Goal: Task Accomplishment & Management: Use online tool/utility

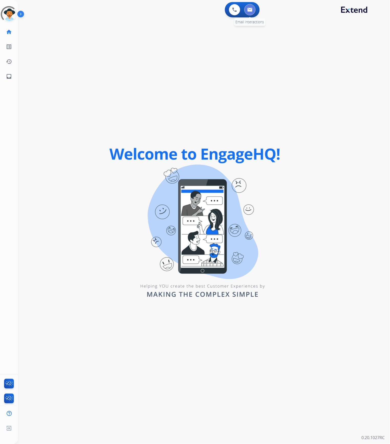
click at [253, 10] on button at bounding box center [249, 9] width 11 height 11
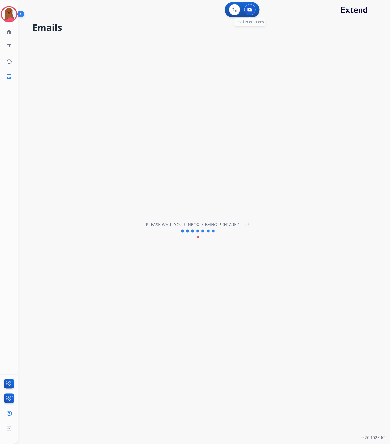
click at [253, 9] on button at bounding box center [249, 9] width 11 height 11
select select "**********"
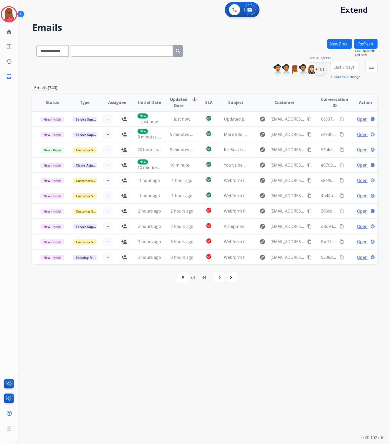
click at [315, 66] on div "+101" at bounding box center [320, 69] width 12 height 12
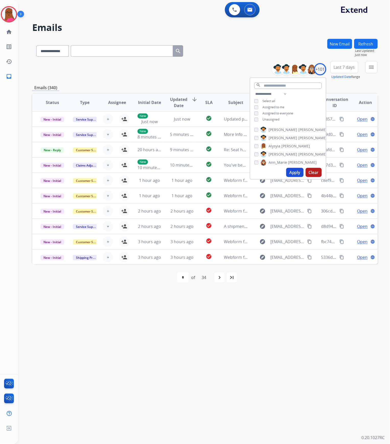
click at [289, 172] on button "Apply" at bounding box center [294, 172] width 17 height 9
click at [316, 308] on div "**********" at bounding box center [198, 231] width 360 height 426
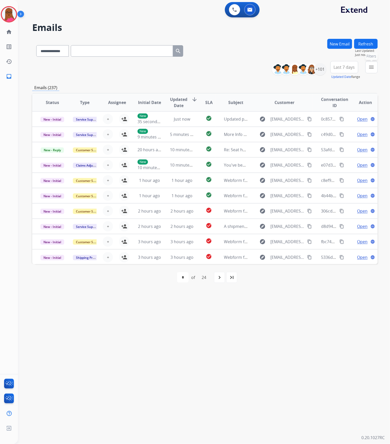
click at [369, 66] on mat-icon "menu" at bounding box center [371, 67] width 6 height 6
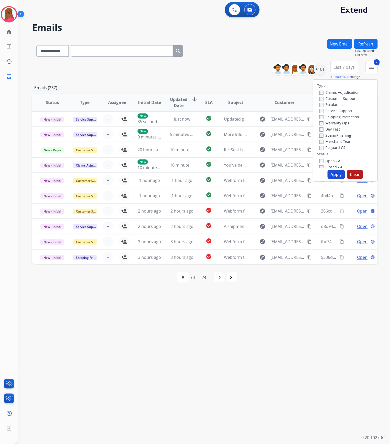
click at [334, 172] on button "Apply" at bounding box center [336, 174] width 17 height 9
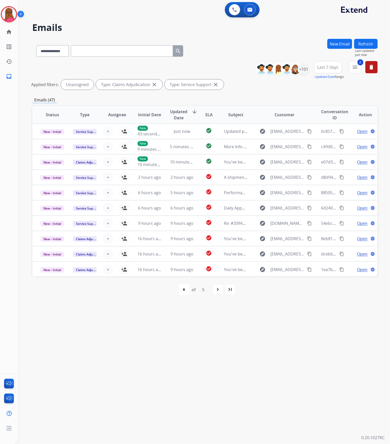
click at [216, 294] on div "navigate_next" at bounding box center [217, 289] width 11 height 11
select select "*"
click at [303, 71] on div "+101" at bounding box center [304, 69] width 12 height 12
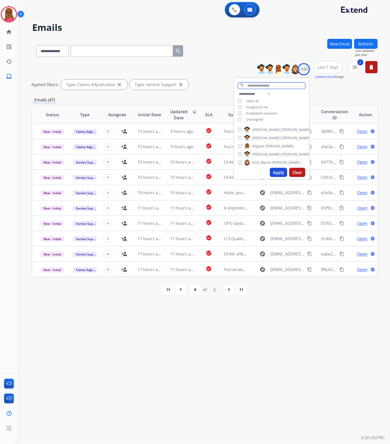
click at [264, 86] on input "text" at bounding box center [271, 86] width 67 height 6
type input "*****"
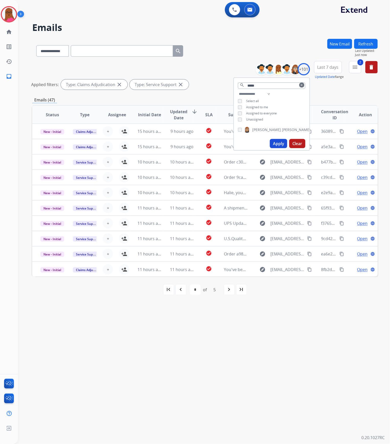
click at [239, 131] on div "Trisha Higgins" at bounding box center [274, 130] width 73 height 6
click at [276, 141] on button "Apply" at bounding box center [278, 143] width 17 height 9
click at [218, 292] on mat-icon "navigate_next" at bounding box center [219, 290] width 6 height 6
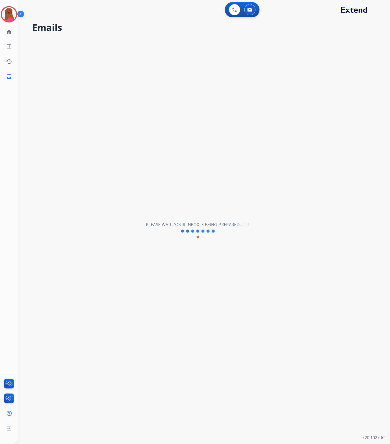
select select "*"
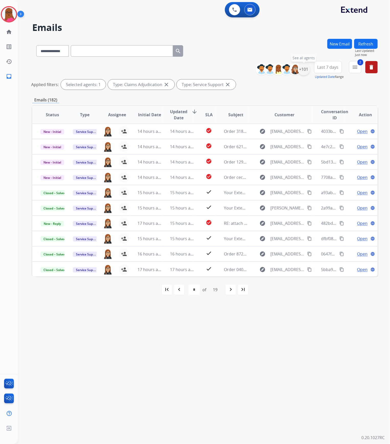
click at [303, 70] on div "+101" at bounding box center [304, 69] width 12 height 12
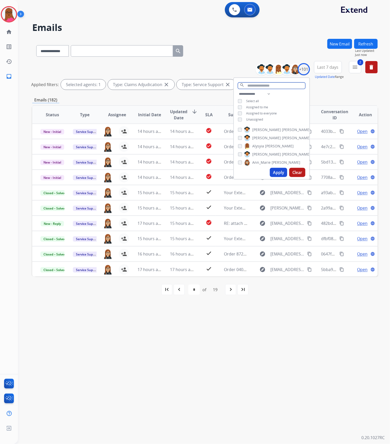
click at [262, 85] on input "text" at bounding box center [271, 86] width 67 height 6
type input "*****"
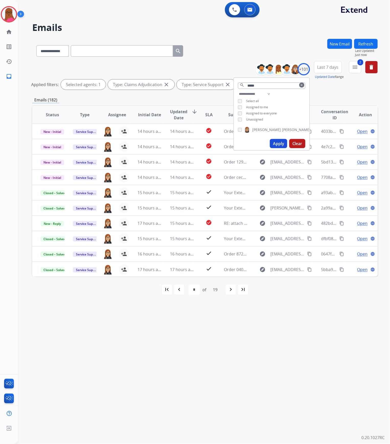
click at [274, 143] on button "Apply" at bounding box center [278, 143] width 17 height 9
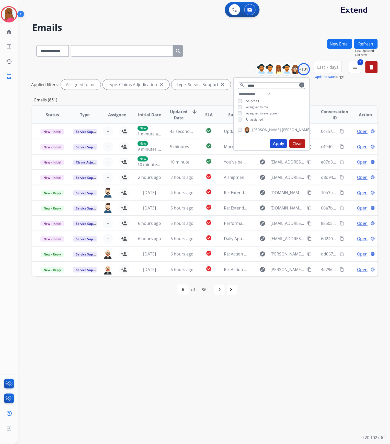
click at [275, 141] on button "Apply" at bounding box center [278, 143] width 17 height 9
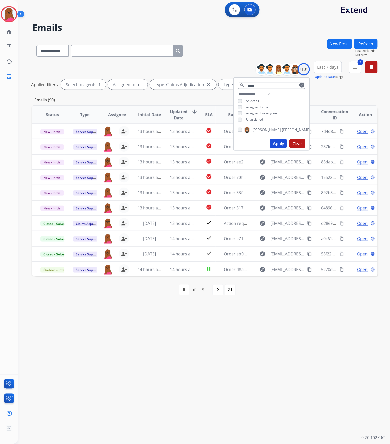
click at [295, 326] on div "**********" at bounding box center [198, 231] width 360 height 426
click at [306, 70] on div "+101" at bounding box center [304, 69] width 12 height 12
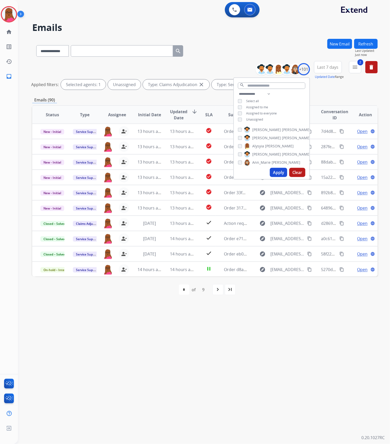
click at [279, 168] on button "Apply" at bounding box center [278, 172] width 17 height 9
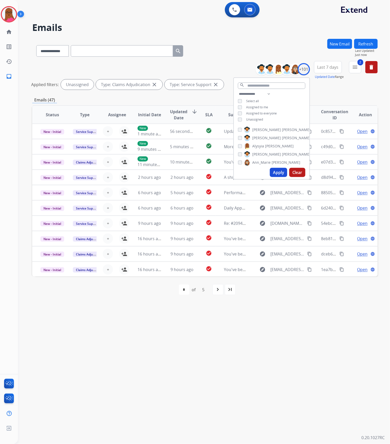
click at [292, 329] on div "**********" at bounding box center [198, 231] width 360 height 426
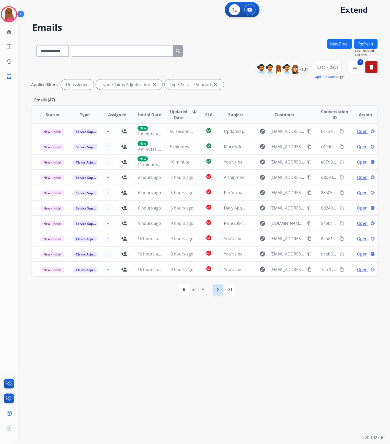
click at [217, 289] on mat-icon "navigate_next" at bounding box center [218, 290] width 6 height 6
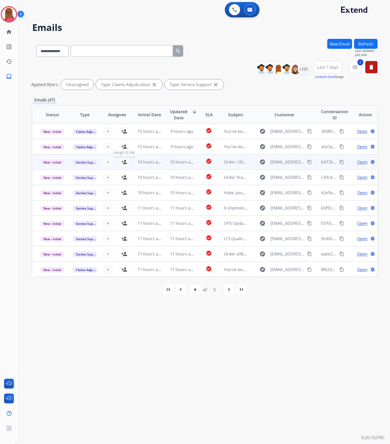
click at [124, 162] on mat-icon "person_add" at bounding box center [124, 162] width 6 height 6
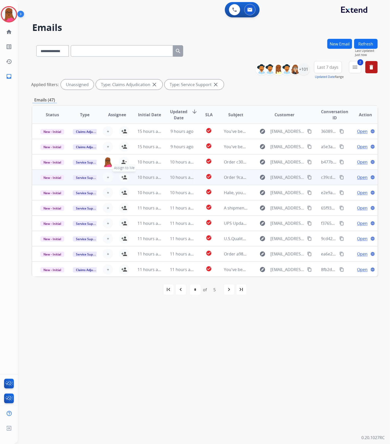
click at [123, 178] on mat-icon "person_add" at bounding box center [124, 177] width 6 height 6
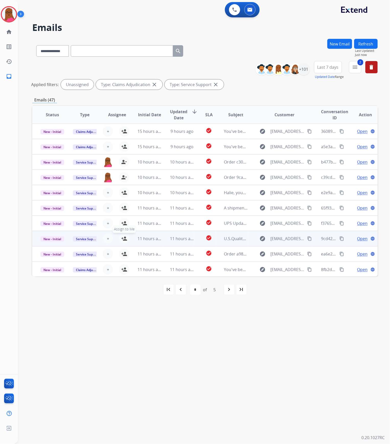
click at [122, 240] on mat-icon "person_add" at bounding box center [124, 239] width 6 height 6
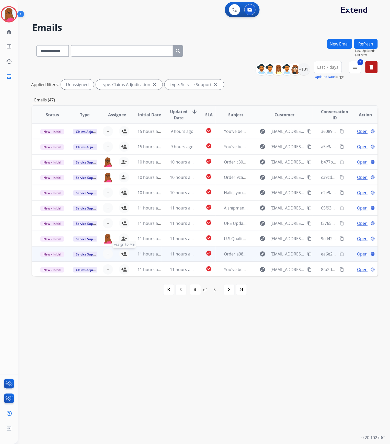
click at [125, 256] on mat-icon "person_add" at bounding box center [124, 254] width 6 height 6
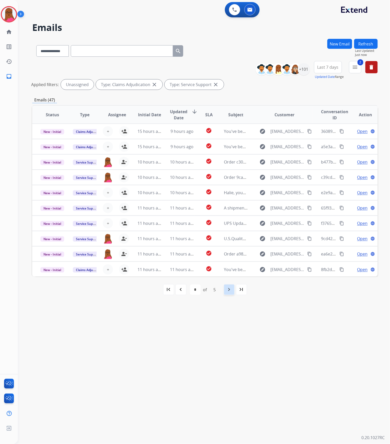
click at [226, 291] on mat-icon "navigate_next" at bounding box center [229, 290] width 6 height 6
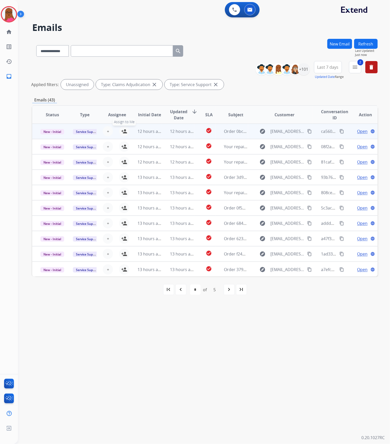
click at [122, 132] on mat-icon "person_add" at bounding box center [124, 131] width 6 height 6
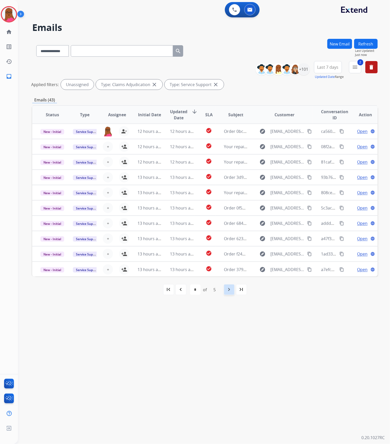
click at [230, 290] on mat-icon "navigate_next" at bounding box center [229, 290] width 6 height 6
click at [185, 289] on div "navigate_before" at bounding box center [180, 289] width 11 height 11
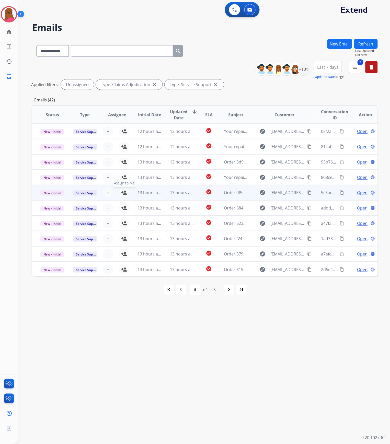
click at [122, 194] on mat-icon "person_add" at bounding box center [124, 193] width 6 height 6
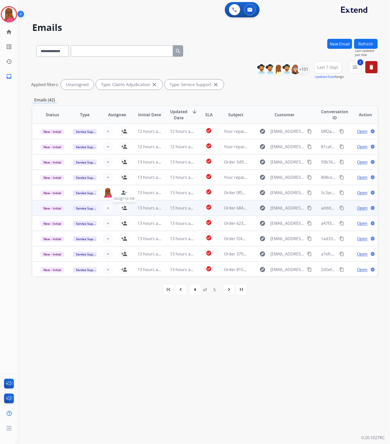
click at [123, 210] on mat-icon "person_add" at bounding box center [124, 208] width 6 height 6
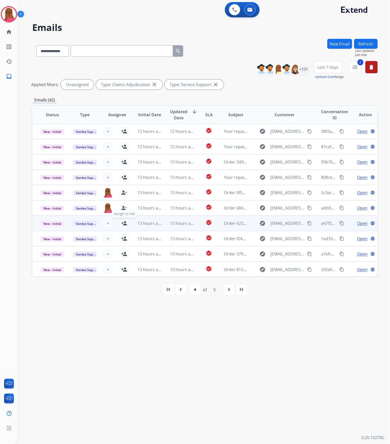
click at [125, 224] on mat-icon "person_add" at bounding box center [124, 223] width 6 height 6
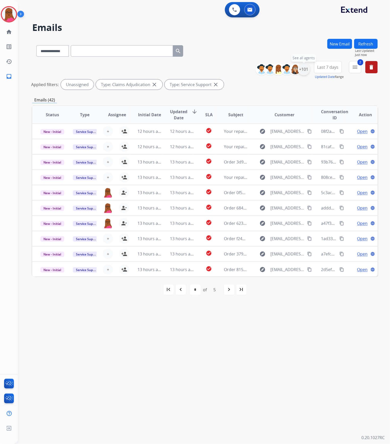
click at [304, 71] on div "+101" at bounding box center [304, 69] width 12 height 12
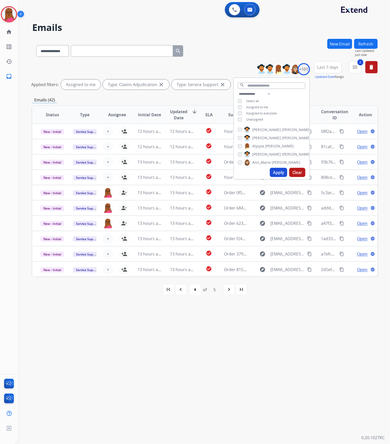
click at [276, 173] on button "Apply" at bounding box center [278, 172] width 17 height 9
click at [223, 290] on mat-icon "navigate_next" at bounding box center [219, 290] width 6 height 6
select select "*"
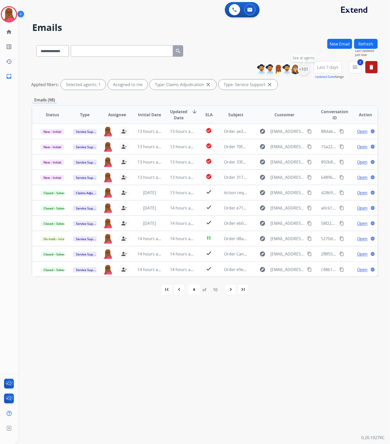
click at [306, 66] on div "+101" at bounding box center [304, 69] width 12 height 12
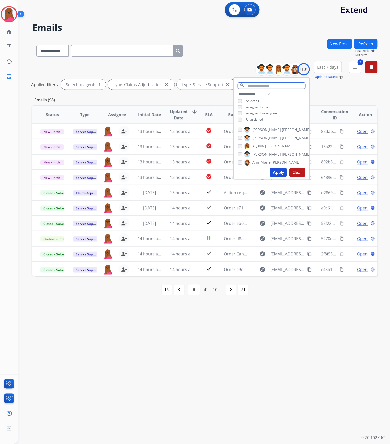
click at [254, 85] on input "text" at bounding box center [271, 86] width 67 height 6
type input "******"
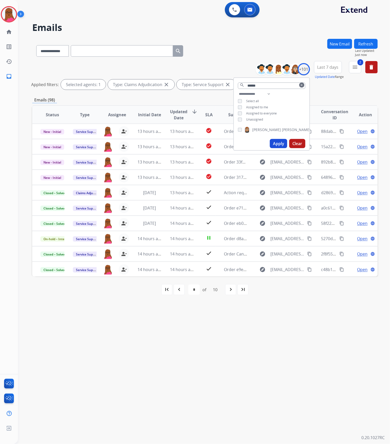
click at [282, 145] on button "Apply" at bounding box center [278, 143] width 17 height 9
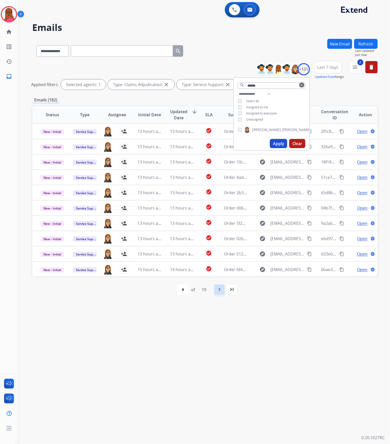
click at [217, 287] on div "navigate_next" at bounding box center [219, 289] width 11 height 11
select select "*"
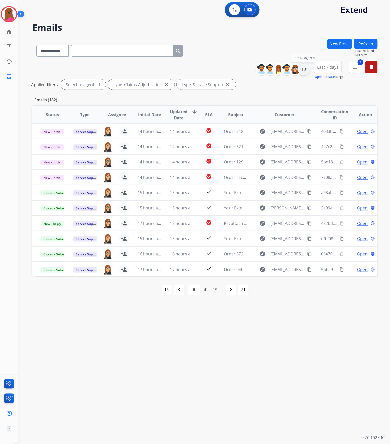
click at [305, 68] on div "+101" at bounding box center [304, 69] width 12 height 12
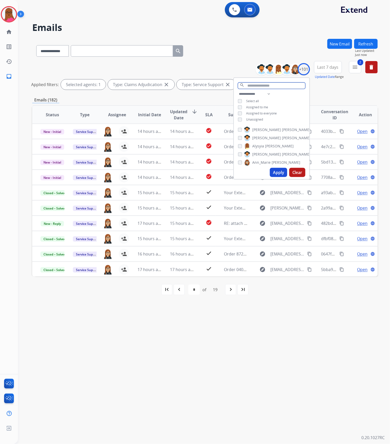
click at [260, 86] on input "text" at bounding box center [271, 86] width 67 height 6
type input "******"
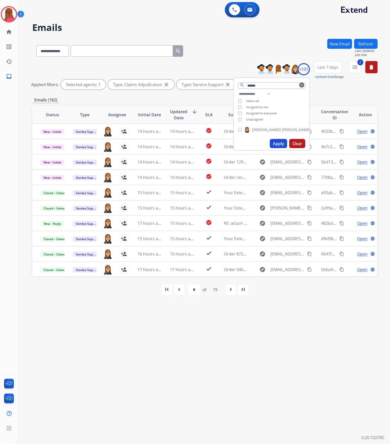
click at [237, 132] on div "Trisha Higgins" at bounding box center [272, 131] width 76 height 12
click at [277, 143] on button "Apply" at bounding box center [278, 143] width 17 height 9
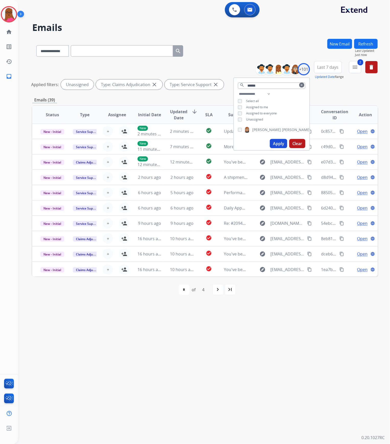
click at [262, 309] on div "**********" at bounding box center [198, 231] width 360 height 426
click at [219, 291] on mat-icon "navigate_next" at bounding box center [218, 290] width 6 height 6
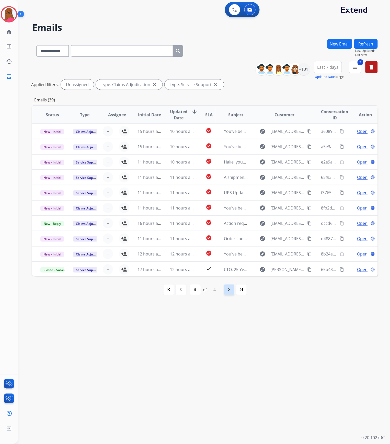
click at [229, 287] on mat-icon "navigate_next" at bounding box center [229, 290] width 6 height 6
select select "*"
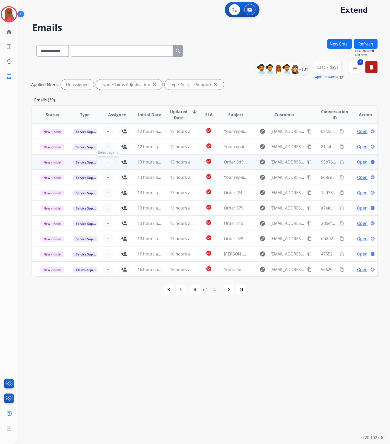
click at [107, 164] on span "+" at bounding box center [108, 162] width 2 height 6
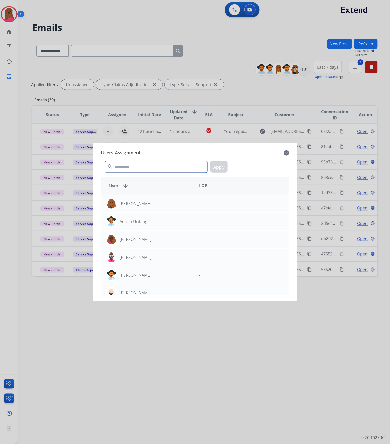
click at [123, 167] on input "text" at bounding box center [156, 166] width 102 height 11
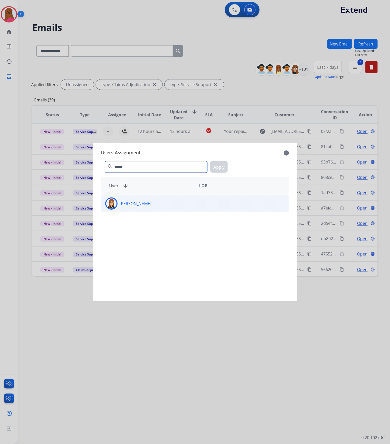
type input "******"
click at [132, 201] on p "Trisha Higgins" at bounding box center [136, 204] width 32 height 6
click at [220, 171] on button "Apply" at bounding box center [218, 166] width 17 height 11
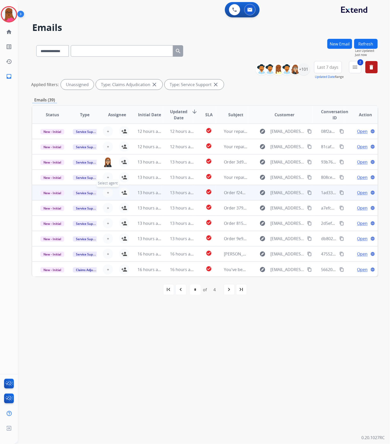
click at [108, 191] on span "+" at bounding box center [108, 193] width 2 height 6
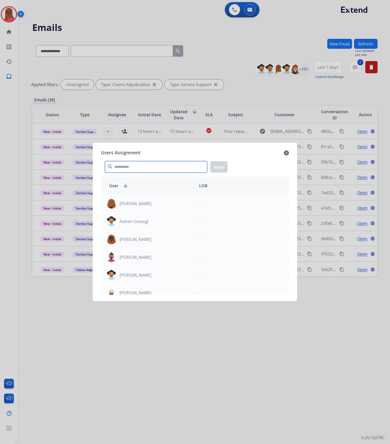
click at [147, 167] on input "text" at bounding box center [156, 166] width 102 height 11
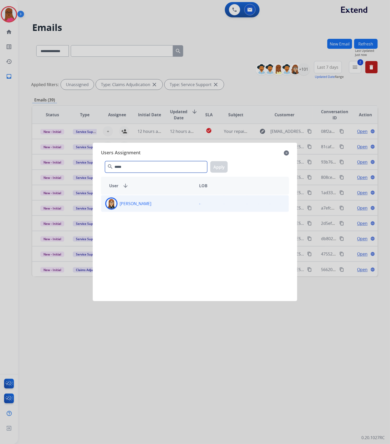
type input "*****"
click at [151, 200] on div "Trisha Higgins" at bounding box center [148, 204] width 94 height 12
click at [215, 169] on button "Apply" at bounding box center [218, 166] width 17 height 11
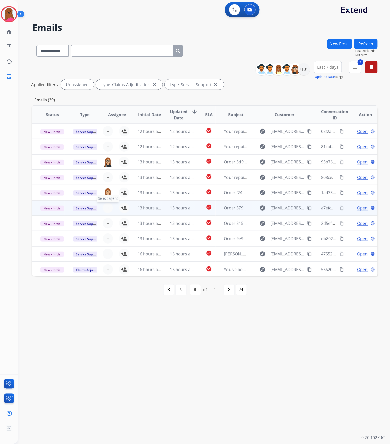
click at [105, 208] on button "+ Select agent" at bounding box center [108, 208] width 10 height 10
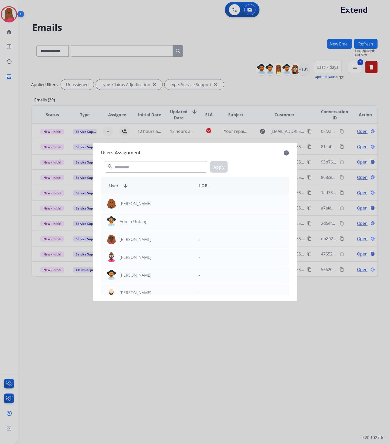
click at [154, 158] on div "search Apply" at bounding box center [195, 166] width 188 height 18
click at [152, 164] on input "text" at bounding box center [156, 166] width 102 height 11
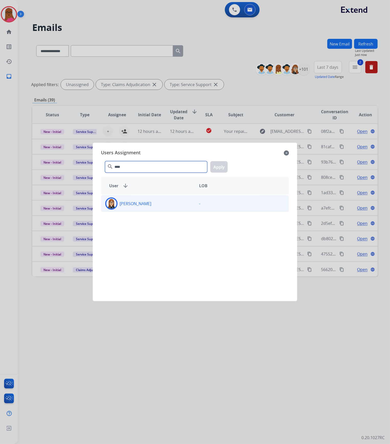
type input "****"
click at [163, 202] on div "Trisha Higgins" at bounding box center [148, 204] width 94 height 12
click at [219, 168] on button "Apply" at bounding box center [218, 166] width 17 height 11
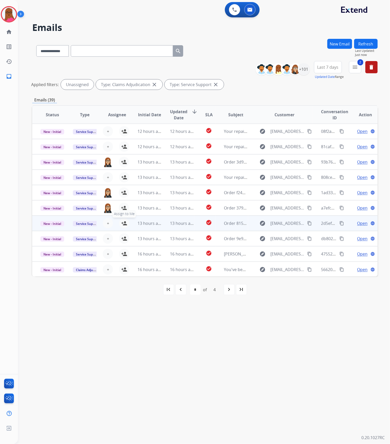
click at [125, 223] on mat-icon "person_add" at bounding box center [124, 223] width 6 height 6
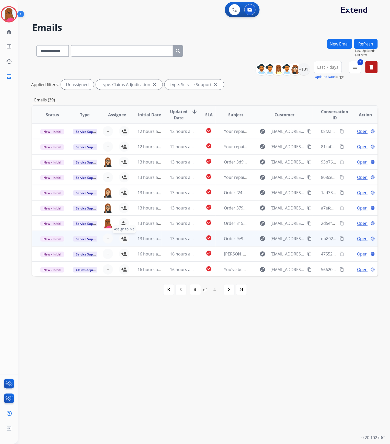
click at [123, 237] on mat-icon "person_add" at bounding box center [124, 239] width 6 height 6
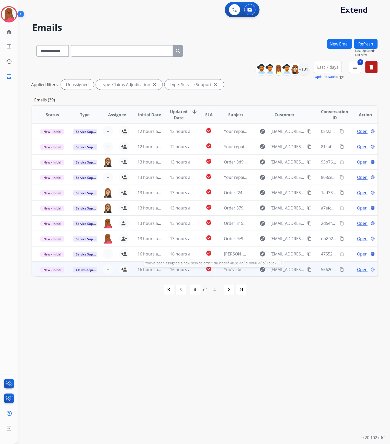
click at [234, 269] on span "You've been assigned a new service order: da3ced4f-402d-4e8d-bb60-48b81c6e7058" at bounding box center [304, 270] width 161 height 6
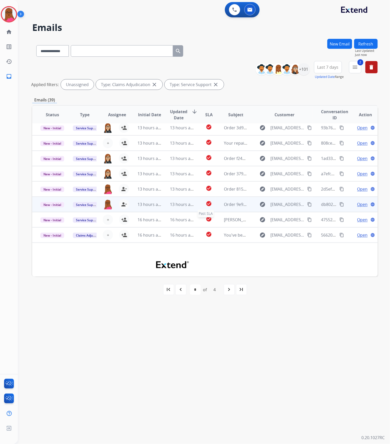
scroll to position [2, 0]
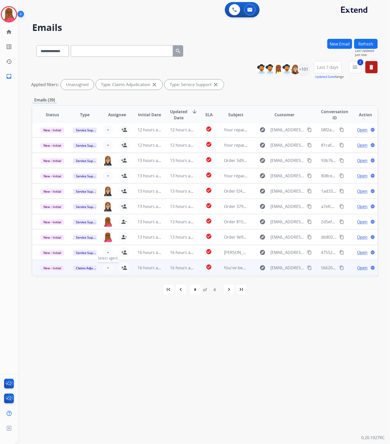
click at [109, 265] on button "+ Select agent" at bounding box center [108, 268] width 10 height 10
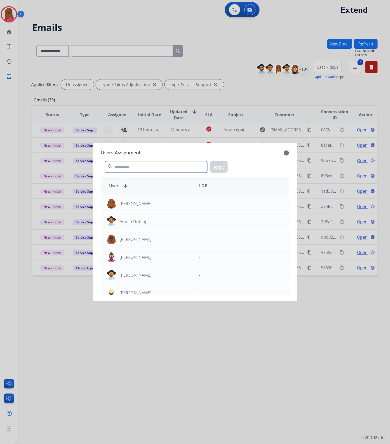
click at [179, 171] on input "text" at bounding box center [156, 166] width 102 height 11
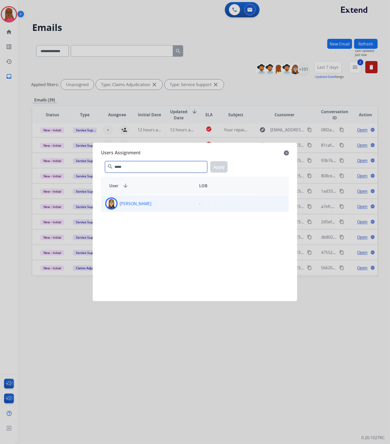
type input "*****"
click at [182, 205] on div "Trisha Higgins" at bounding box center [148, 204] width 94 height 12
click at [218, 166] on button "Apply" at bounding box center [218, 166] width 17 height 11
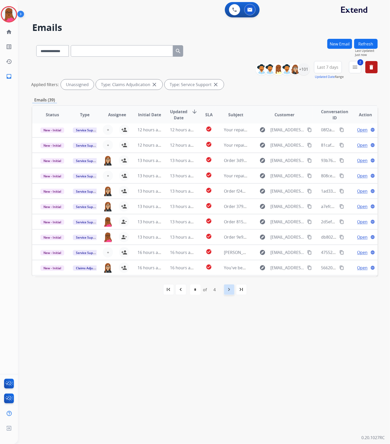
click at [226, 291] on mat-icon "navigate_next" at bounding box center [229, 290] width 6 height 6
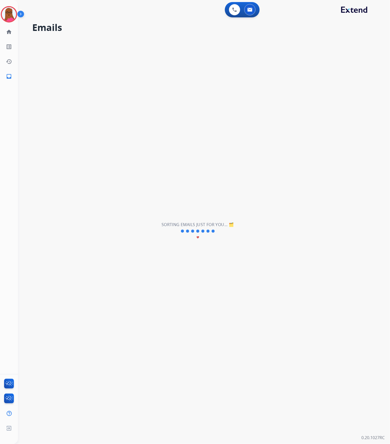
scroll to position [0, 0]
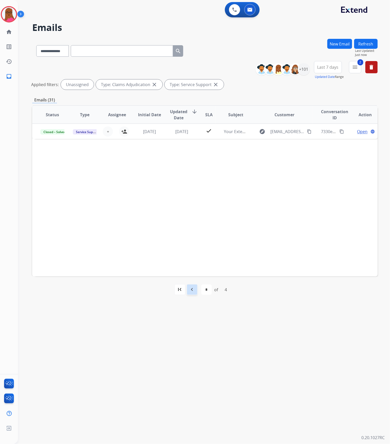
click at [191, 287] on mat-icon "navigate_before" at bounding box center [192, 290] width 6 height 6
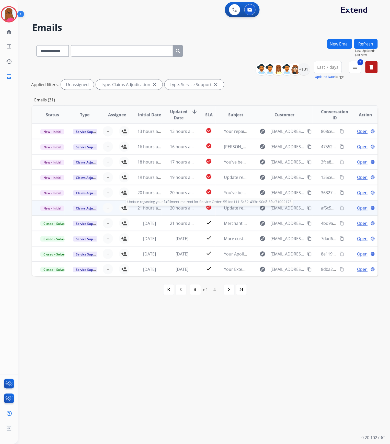
click at [231, 208] on span "Update regarding your fulfillment method for Service Order: 551dd111-5c32-433c-…" at bounding box center [321, 208] width 195 height 6
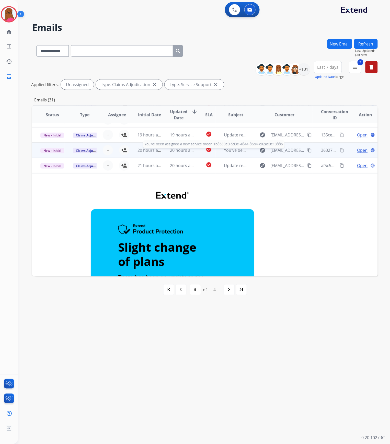
click at [233, 148] on span "You've been assigned a new service order: 1b8630e0-5d3e-4844-86b4-c02ae0c13886" at bounding box center [304, 150] width 161 height 6
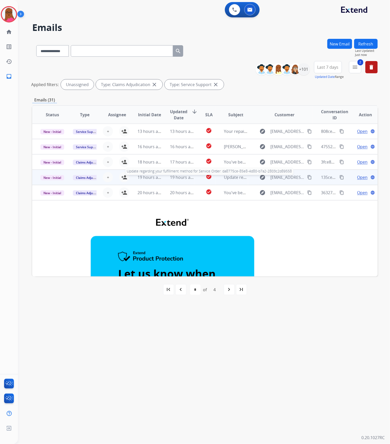
click at [231, 177] on span "Update regarding your fulfillment method for Service Order: da8775ce-85e8-4d80-…" at bounding box center [322, 178] width 196 height 6
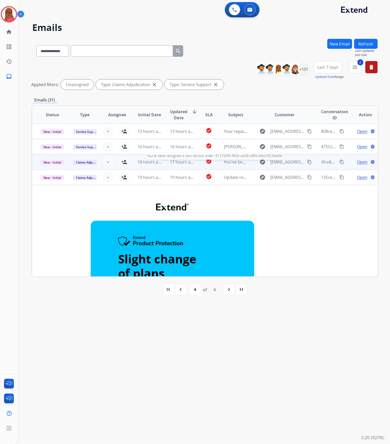
click at [238, 162] on span "You've been assigned a new service order: 812755f3-f603-4b58-b8f4-b6b53f239e89" at bounding box center [303, 162] width 158 height 6
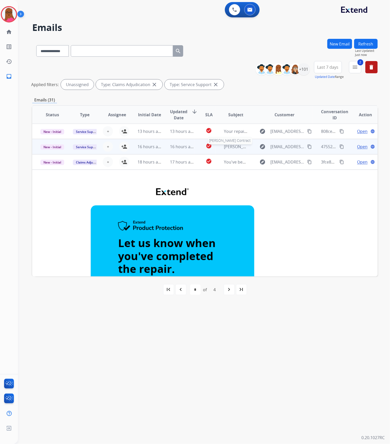
click at [233, 145] on span "KURT ELLMERS's Contract" at bounding box center [249, 147] width 50 height 6
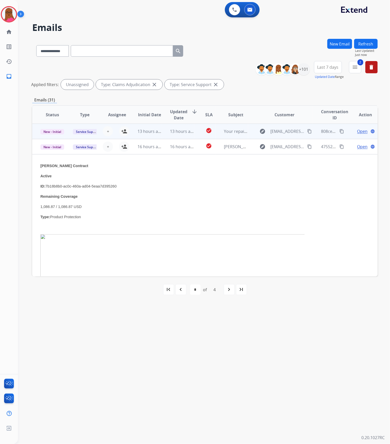
click at [240, 131] on span "Your repair was received" at bounding box center [248, 132] width 48 height 6
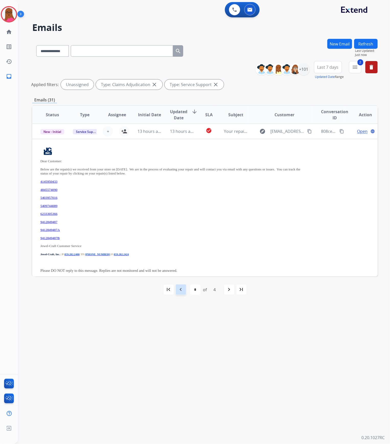
click at [181, 288] on mat-icon "navigate_before" at bounding box center [181, 290] width 6 height 6
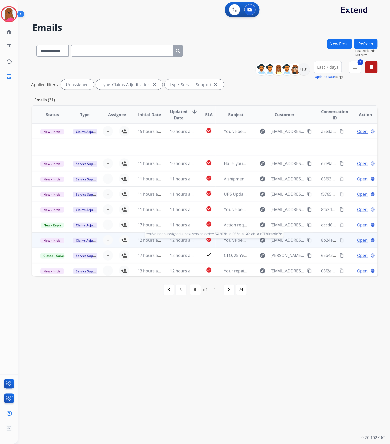
click at [229, 238] on span "You've been assigned a new service order: 59203b1e-053d-4192-ab1a-c7f30c4bfe7e" at bounding box center [304, 240] width 160 height 6
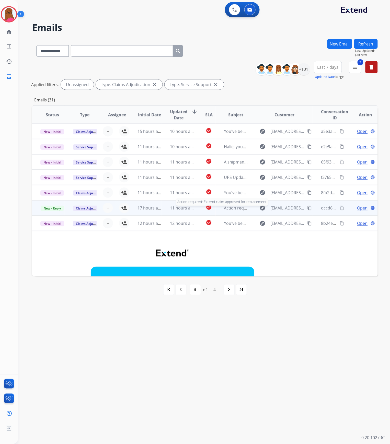
click at [233, 207] on span "Action required: Extend claim approved for replacement" at bounding box center [278, 208] width 109 height 6
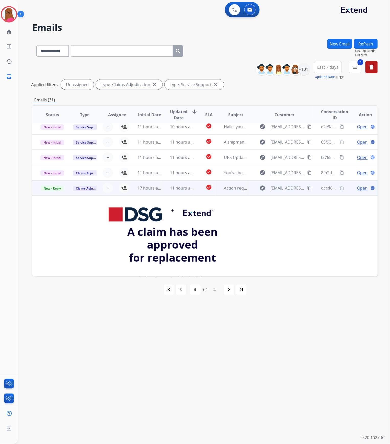
scroll to position [6, 0]
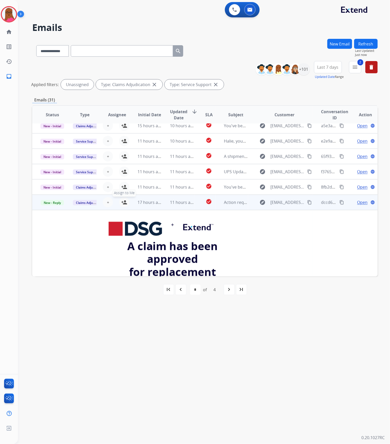
click at [122, 202] on mat-icon "person_add" at bounding box center [124, 202] width 6 height 6
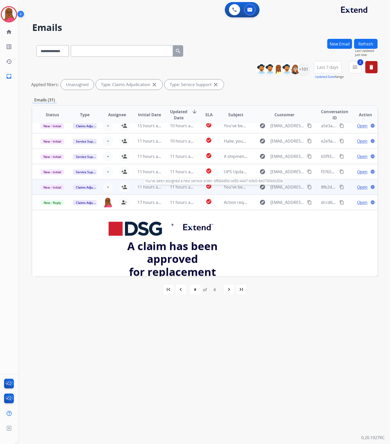
click at [238, 189] on span "You've been assigned a new service order: bf694d8d-ce80-4447-b3b5-6e0790b5c80a" at bounding box center [304, 187] width 161 height 6
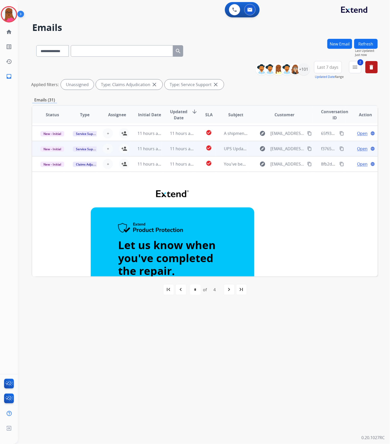
scroll to position [0, 0]
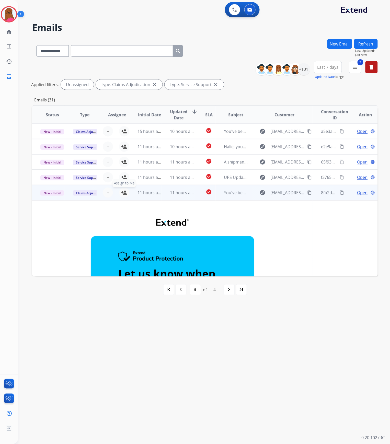
click at [123, 191] on mat-icon "person_add" at bounding box center [124, 193] width 6 height 6
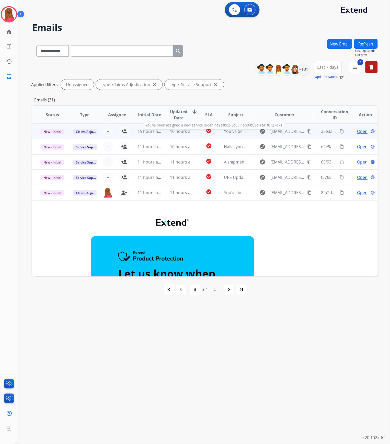
click at [234, 134] on span "You've been assigned a new service order: 4e9cabd2-3b03-4e60-b83c-1aa1f8727d71" at bounding box center [304, 132] width 161 height 6
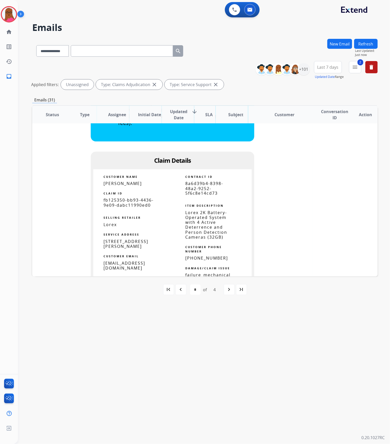
scroll to position [238, 0]
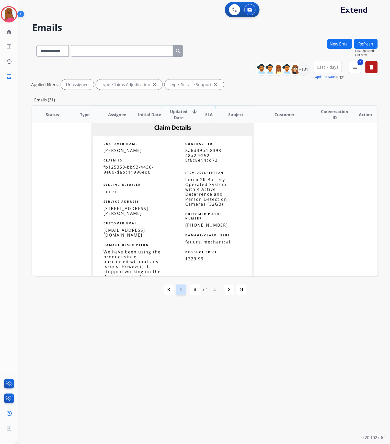
click at [183, 290] on mat-icon "navigate_before" at bounding box center [181, 290] width 6 height 6
select select "*"
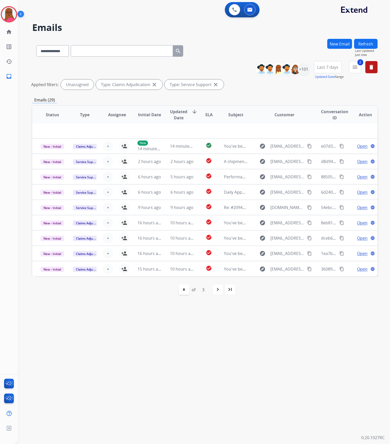
scroll to position [17, 0]
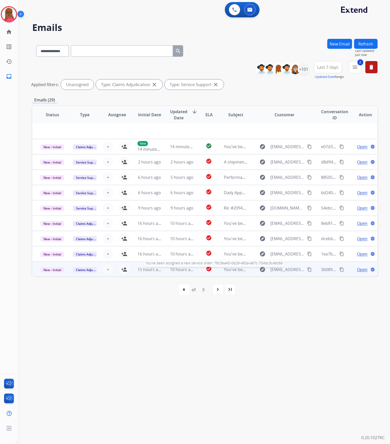
click at [235, 269] on span "You've been assigned a new service order: 76c3ea45-0d29-460a-a97c-754bc3c46c69" at bounding box center [304, 270] width 160 height 6
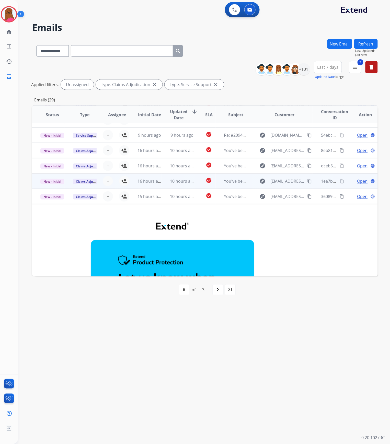
scroll to position [36, 0]
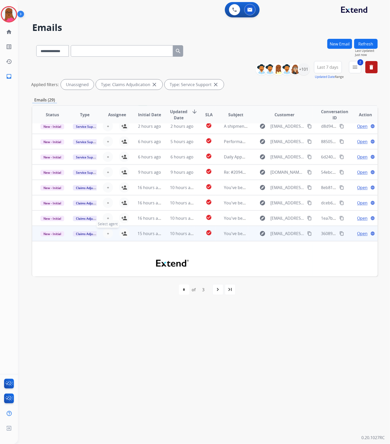
click at [110, 233] on button "+ Select agent" at bounding box center [108, 233] width 10 height 10
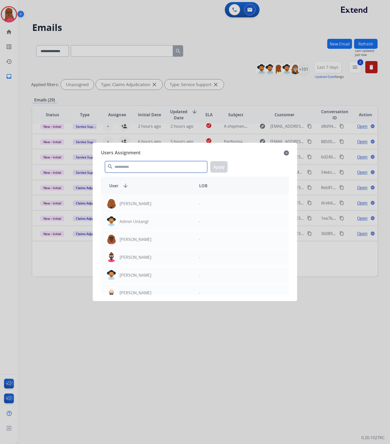
click at [141, 165] on input "text" at bounding box center [156, 166] width 102 height 11
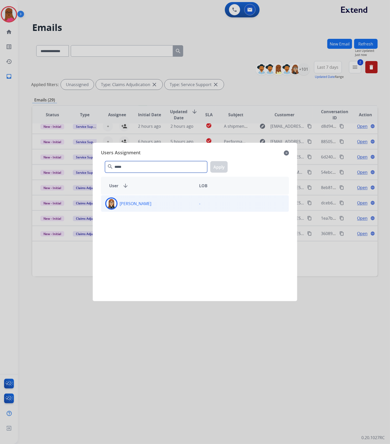
type input "*****"
drag, startPoint x: 144, startPoint y: 208, endPoint x: 202, endPoint y: 177, distance: 65.4
click at [144, 208] on div "Trisha Higgins" at bounding box center [148, 204] width 94 height 12
click at [223, 167] on button "Apply" at bounding box center [218, 166] width 17 height 11
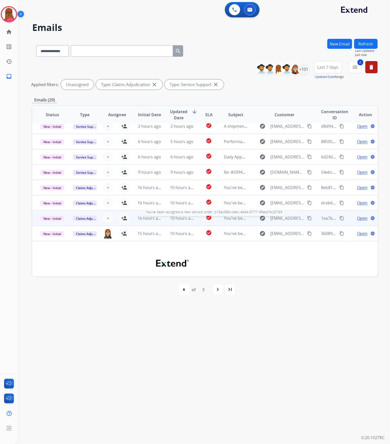
click at [232, 219] on span "You've been assigned a new service order: b18ac86b-c4ec-4e94-8777-9faed7e20793" at bounding box center [304, 218] width 160 height 6
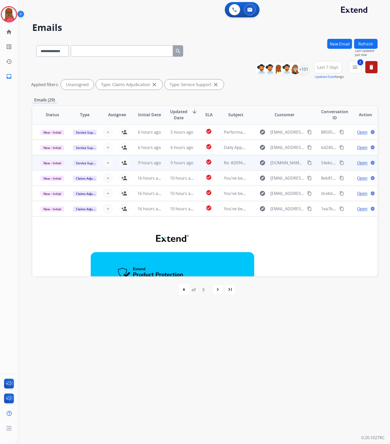
scroll to position [0, 0]
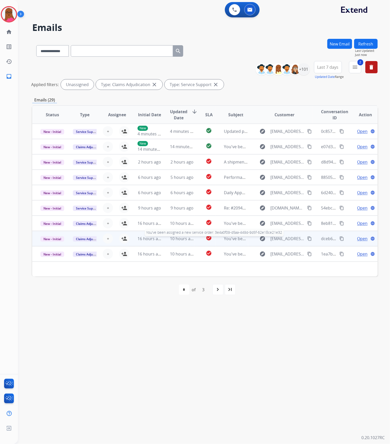
click at [231, 237] on span "You've been assigned a new service order: 3e4a0f09-d5aa-449d-9d5f-62e18ce21e32" at bounding box center [304, 239] width 160 height 6
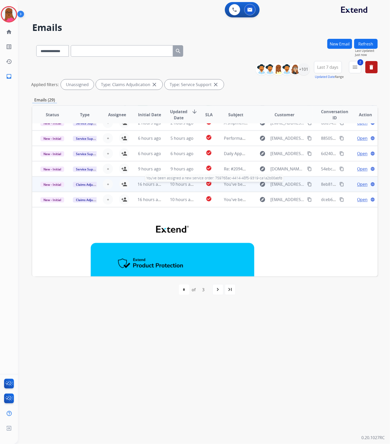
click at [224, 186] on span "You've been assigned a new service order: 759768ac-4414-48f5-9319-ca1a2b00abfd" at bounding box center [303, 184] width 159 height 6
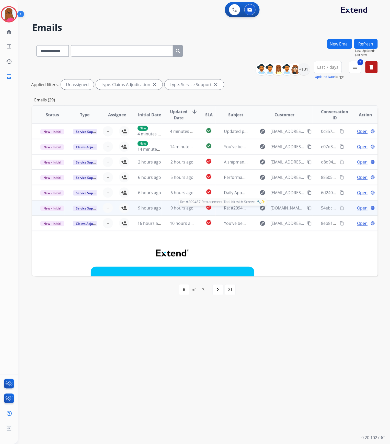
click at [227, 208] on span "Re: #209457 Replacement Tool Kit with Screws 🔧✨" at bounding box center [274, 208] width 100 height 6
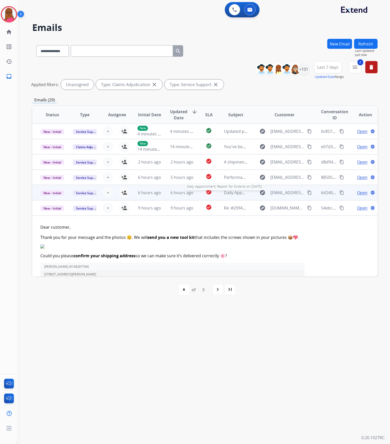
click at [236, 194] on span "Daily Appointment Report for Extend on 2025-09-24" at bounding box center [269, 193] width 91 height 6
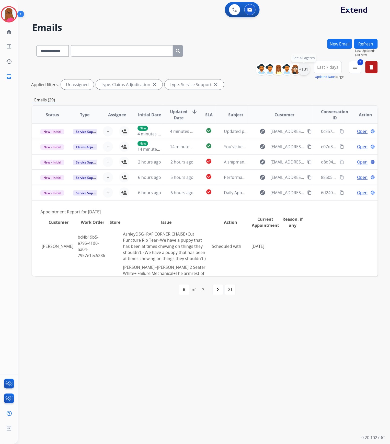
click at [306, 65] on div "+101" at bounding box center [304, 69] width 12 height 12
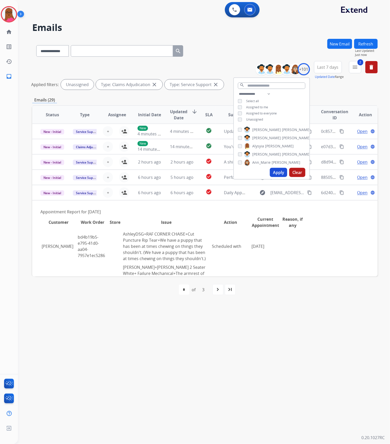
click at [240, 117] on div "**********" at bounding box center [272, 107] width 76 height 33
click at [244, 107] on div "Assigned to me" at bounding box center [253, 107] width 30 height 4
click at [279, 171] on button "Apply" at bounding box center [278, 172] width 17 height 9
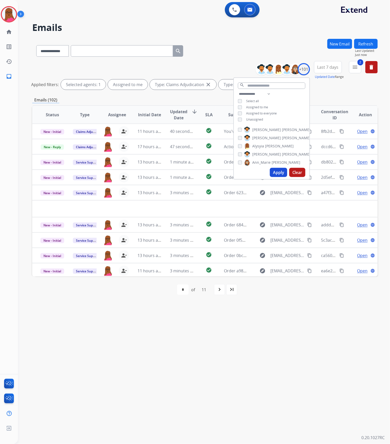
click at [264, 337] on div "**********" at bounding box center [198, 231] width 360 height 426
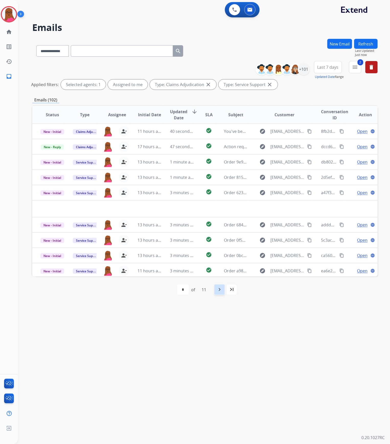
click at [218, 291] on mat-icon "navigate_next" at bounding box center [219, 290] width 6 height 6
select select "*"
click at [303, 67] on div "+101" at bounding box center [304, 69] width 12 height 12
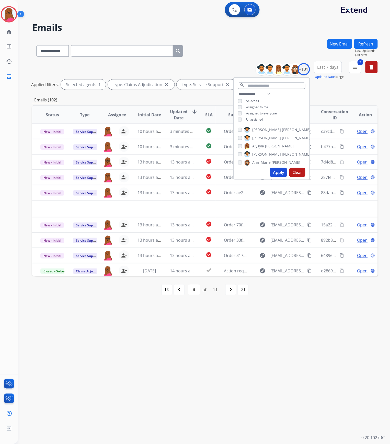
click at [257, 88] on div "search" at bounding box center [272, 84] width 76 height 13
click at [258, 84] on input "text" at bounding box center [271, 86] width 67 height 6
type input "**"
click at [239, 164] on div "Trisha Higgins" at bounding box center [274, 162] width 73 height 6
click at [276, 173] on button "Apply" at bounding box center [278, 172] width 17 height 9
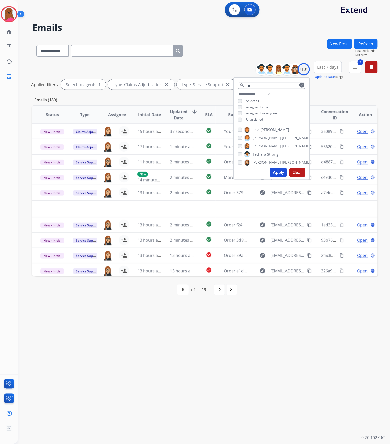
click at [250, 351] on div "**********" at bounding box center [198, 231] width 360 height 426
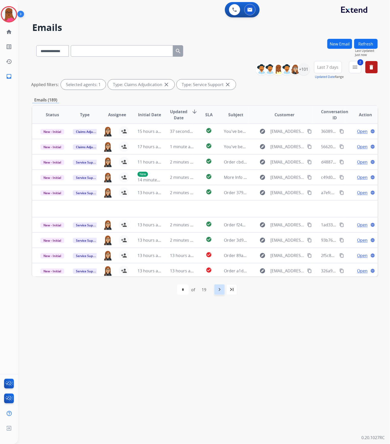
click at [220, 289] on mat-icon "navigate_next" at bounding box center [219, 290] width 6 height 6
click at [220, 289] on div "19" at bounding box center [215, 290] width 13 height 10
click at [234, 295] on div "navigate_next" at bounding box center [230, 289] width 11 height 11
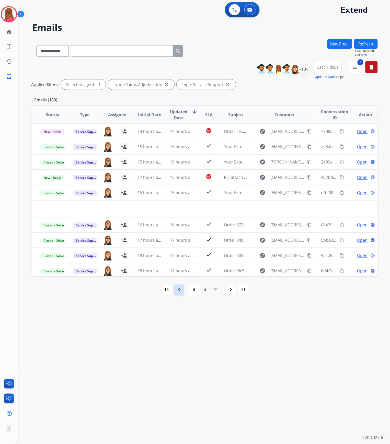
click at [181, 293] on div "navigate_before" at bounding box center [178, 289] width 11 height 11
select select "*"
click at [356, 67] on mat-icon "menu" at bounding box center [355, 67] width 6 height 6
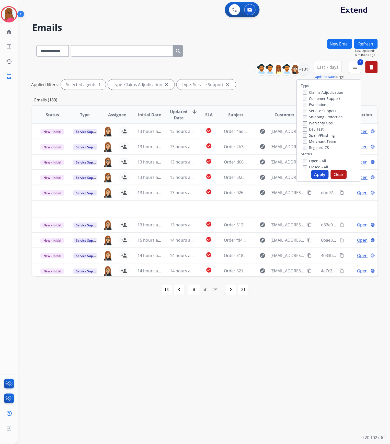
click at [280, 87] on div "Applied filters: Selected agents: 1 Type: Claims Adjudication close Type: Servi…" at bounding box center [203, 84] width 345 height 10
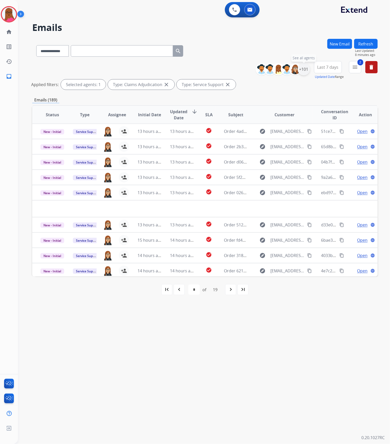
click at [304, 71] on div "+101" at bounding box center [304, 69] width 12 height 12
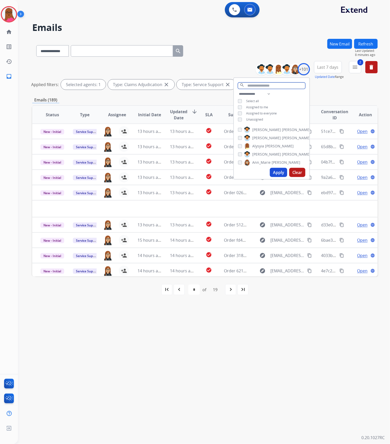
click at [269, 85] on input "text" at bounding box center [271, 86] width 67 height 6
type input "*****"
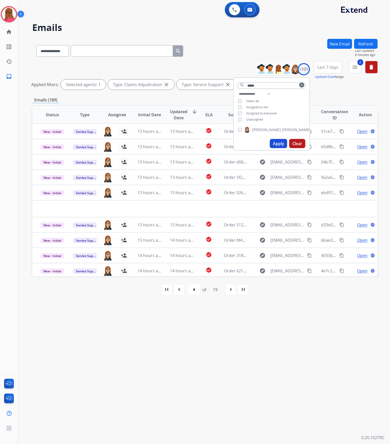
click at [237, 130] on div "Trisha Higgins" at bounding box center [272, 131] width 76 height 12
click at [275, 140] on button "Apply" at bounding box center [278, 143] width 17 height 9
click at [267, 333] on div "**********" at bounding box center [198, 231] width 360 height 426
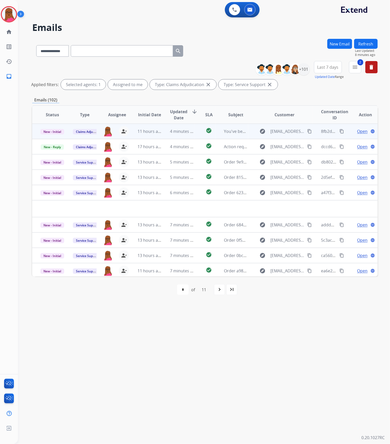
click at [357, 132] on span "Open" at bounding box center [362, 131] width 10 height 6
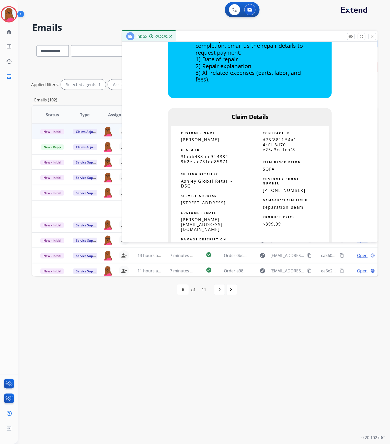
scroll to position [272, 0]
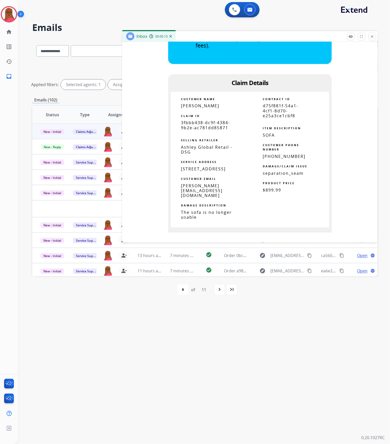
click at [207, 129] on span "3fbbb438-dc9f-4384-9b2e-ac781dd85871" at bounding box center [205, 125] width 49 height 10
copy tbody
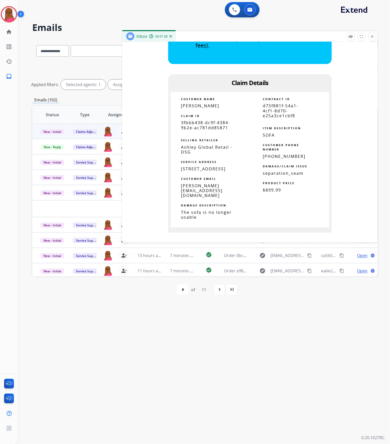
drag, startPoint x: 213, startPoint y: 123, endPoint x: 231, endPoint y: 132, distance: 20.1
copy tbody
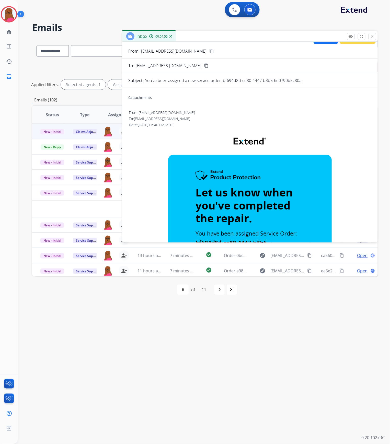
scroll to position [0, 0]
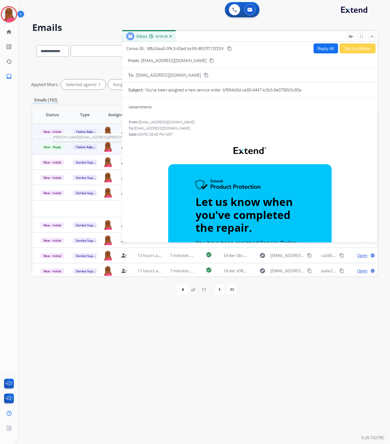
drag, startPoint x: 371, startPoint y: 37, endPoint x: 108, endPoint y: 149, distance: 286.2
click at [371, 37] on mat-icon "close" at bounding box center [372, 36] width 5 height 5
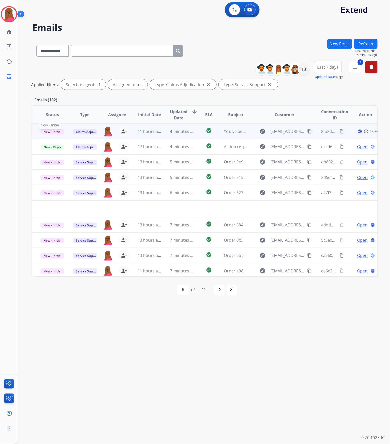
click at [61, 130] on span "New - Initial" at bounding box center [52, 131] width 24 height 5
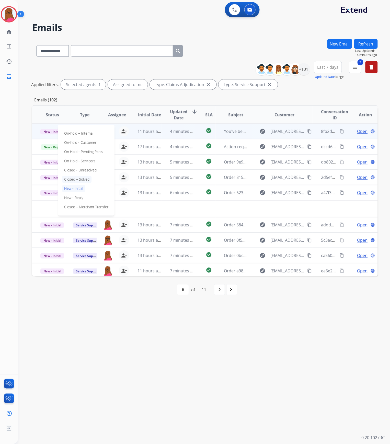
click at [79, 178] on p "Closed – Solved" at bounding box center [76, 179] width 29 height 7
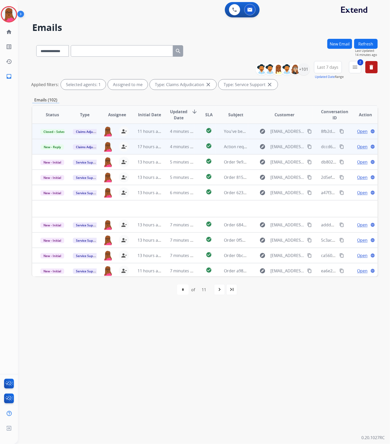
click at [357, 148] on span "Open" at bounding box center [362, 147] width 10 height 6
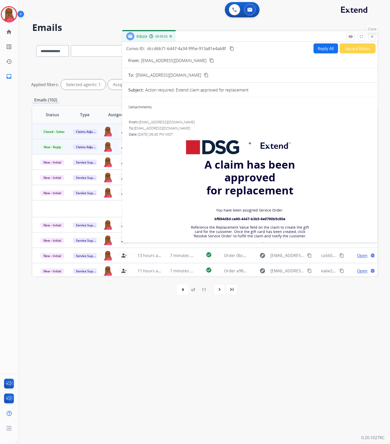
click at [373, 38] on mat-icon "close" at bounding box center [372, 36] width 5 height 5
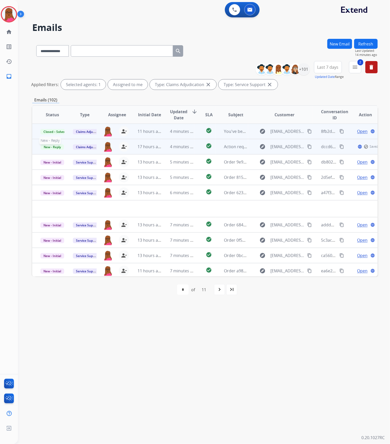
click at [50, 147] on span "New - Reply" at bounding box center [52, 146] width 23 height 5
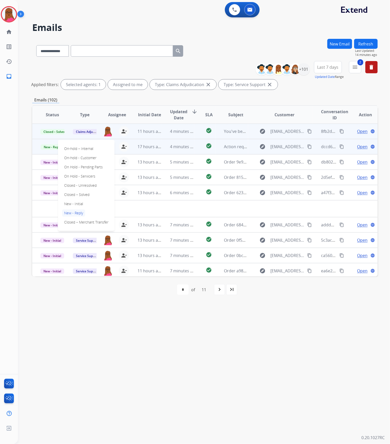
click at [93, 195] on div "On-hold – Internal On-hold - Customer On Hold - Pending Parts On Hold - Service…" at bounding box center [86, 185] width 56 height 91
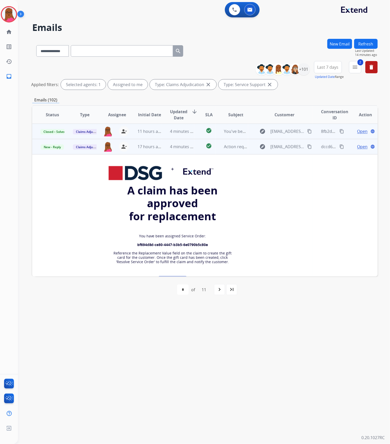
scroll to position [15, 0]
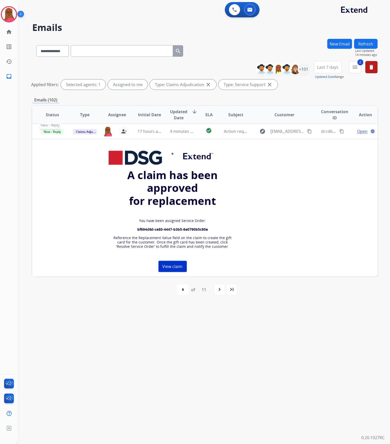
click at [57, 132] on span "New - Reply" at bounding box center [52, 131] width 23 height 5
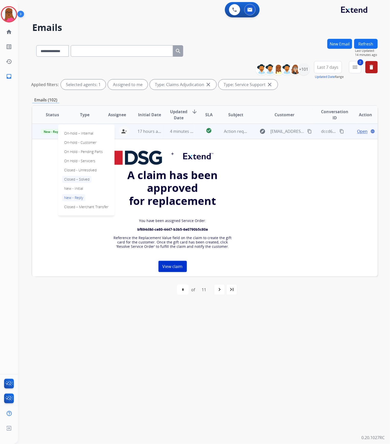
click at [79, 177] on p "Closed – Solved" at bounding box center [76, 179] width 29 height 7
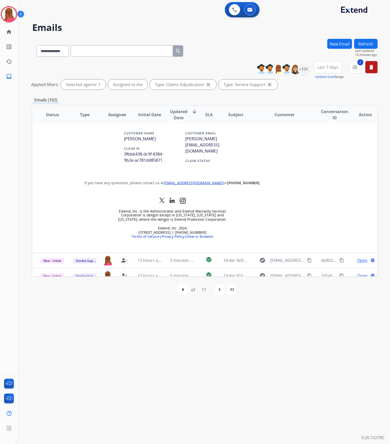
scroll to position [278, 0]
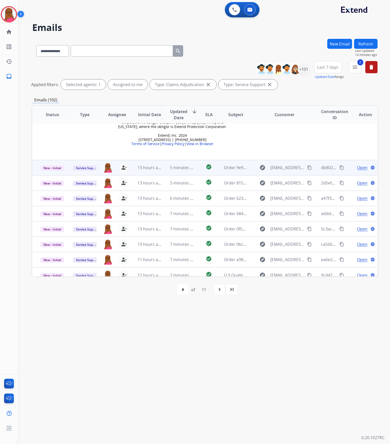
click at [359, 165] on span "Open" at bounding box center [362, 168] width 10 height 6
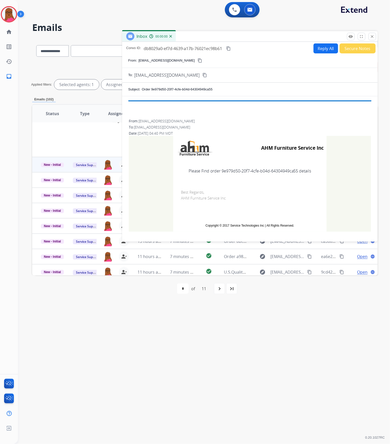
scroll to position [276, 0]
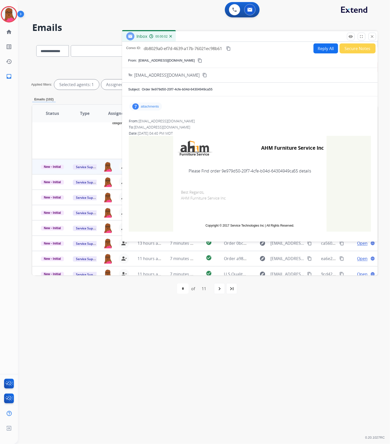
click at [155, 107] on p "attachments" at bounding box center [150, 107] width 18 height 4
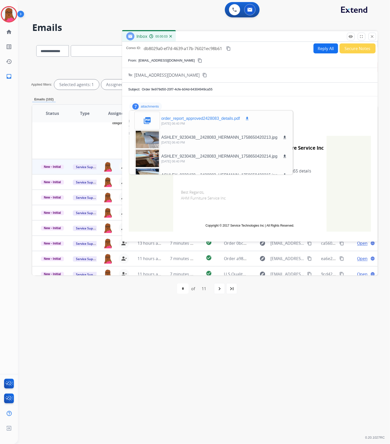
click at [245, 119] on mat-icon "download" at bounding box center [247, 118] width 5 height 5
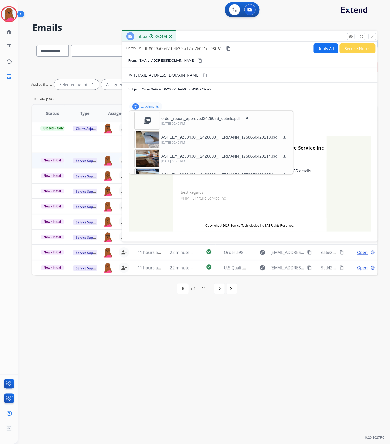
scroll to position [17, 0]
click at [374, 38] on mat-icon "close" at bounding box center [372, 36] width 5 height 5
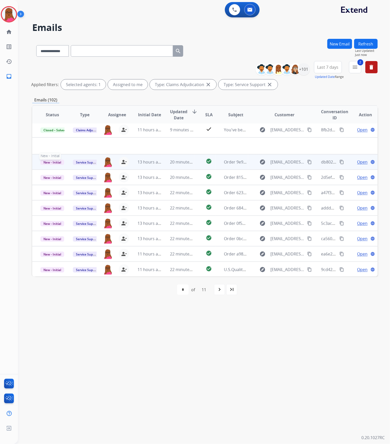
click at [58, 161] on span "New - Initial" at bounding box center [52, 162] width 24 height 5
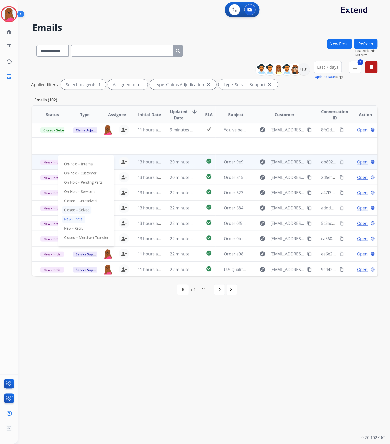
click at [72, 209] on p "Closed – Solved" at bounding box center [76, 209] width 29 height 7
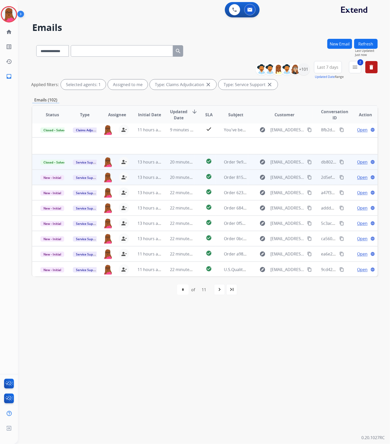
click at [357, 176] on span "Open" at bounding box center [362, 177] width 10 height 6
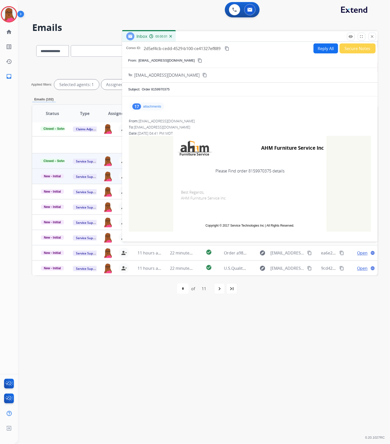
click at [143, 107] on div "17 attachments" at bounding box center [146, 106] width 35 height 8
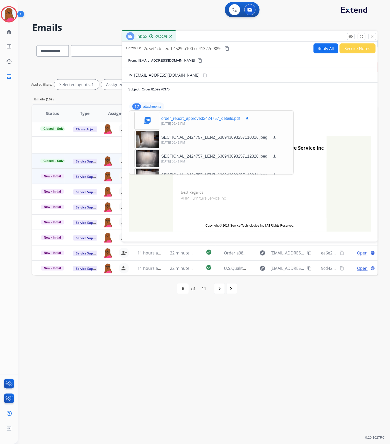
click at [248, 118] on mat-icon "download" at bounding box center [247, 118] width 5 height 5
click at [372, 37] on mat-icon "close" at bounding box center [372, 36] width 5 height 5
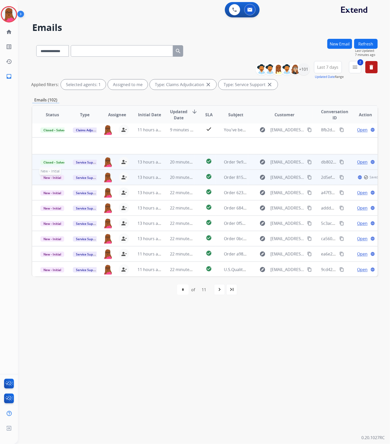
click at [53, 177] on span "New - Initial" at bounding box center [52, 177] width 24 height 5
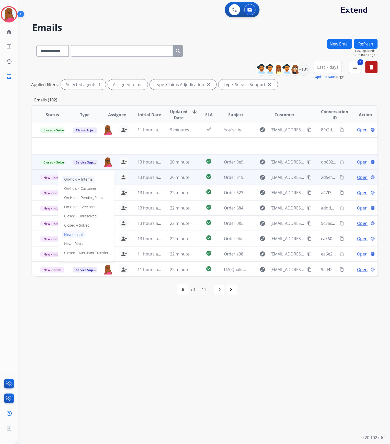
click at [80, 179] on p "On-hold – Internal" at bounding box center [78, 179] width 33 height 7
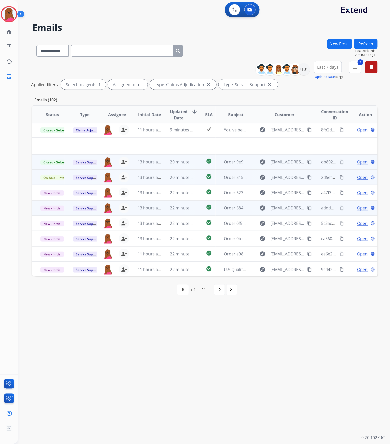
drag, startPoint x: 241, startPoint y: 353, endPoint x: 349, endPoint y: 209, distance: 179.5
click at [241, 351] on div "**********" at bounding box center [198, 231] width 360 height 426
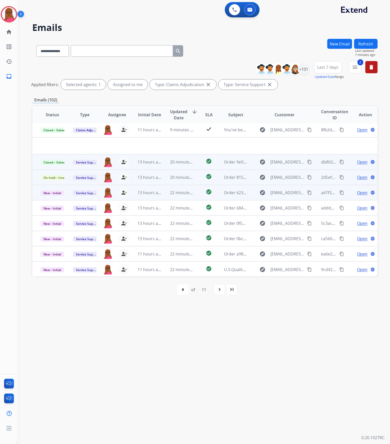
click at [357, 190] on span "Open" at bounding box center [362, 193] width 10 height 6
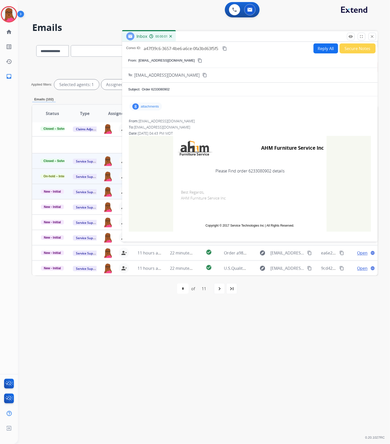
click at [143, 109] on div "8 attachments" at bounding box center [145, 106] width 33 height 8
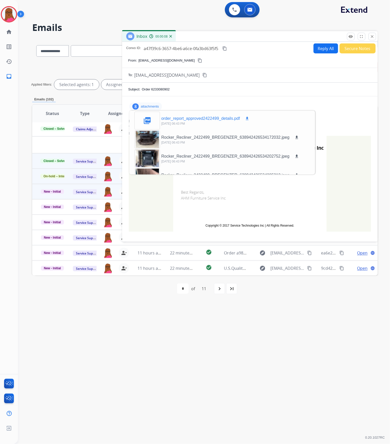
click at [247, 119] on mat-icon "download" at bounding box center [247, 118] width 5 height 5
drag, startPoint x: 376, startPoint y: 34, endPoint x: 54, endPoint y: 188, distance: 356.6
click at [376, 34] on button "close Close" at bounding box center [372, 37] width 8 height 8
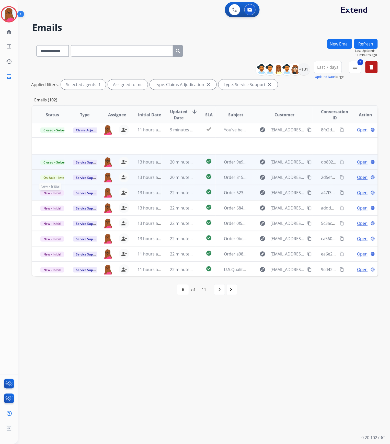
click at [51, 190] on span "New - Initial" at bounding box center [52, 192] width 24 height 5
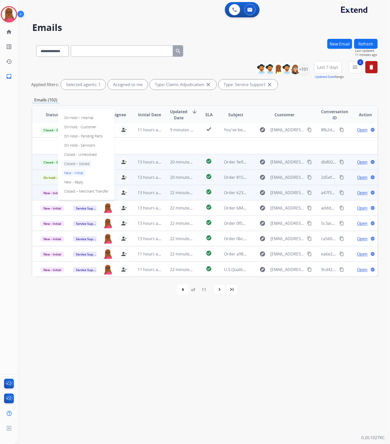
click at [76, 164] on p "Closed – Solved" at bounding box center [76, 163] width 29 height 7
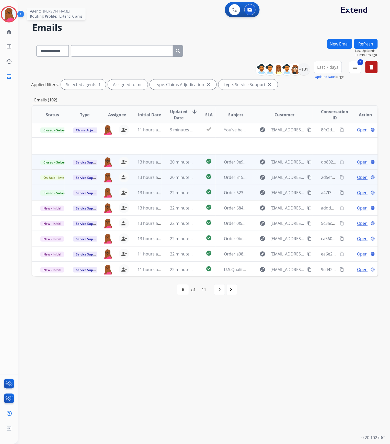
click at [10, 11] on img at bounding box center [9, 14] width 14 height 14
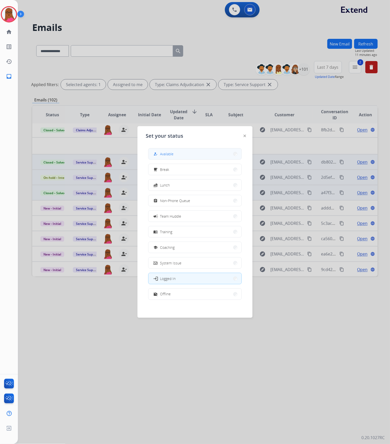
click at [180, 153] on button "how_to_reg Available" at bounding box center [194, 153] width 93 height 11
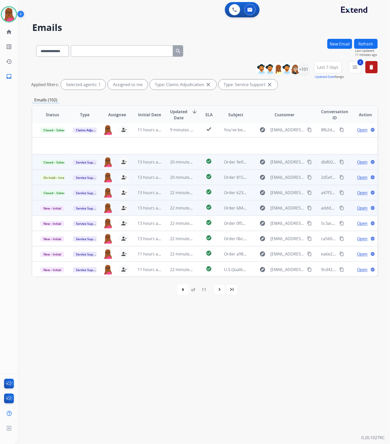
click at [359, 210] on span "Open" at bounding box center [362, 208] width 10 height 6
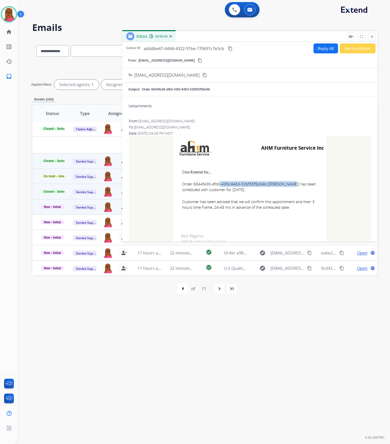
drag, startPoint x: 263, startPoint y: 183, endPoint x: 192, endPoint y: 183, distance: 70.8
click at [192, 183] on span "Order 6844fe38-dfb0-43fd-9463-53bf55f5b04b [LISA OATES] has been scheduled with…" at bounding box center [249, 186] width 135 height 11
copy span "6844fe38-dfb0-43fd-9463-53bf55f5b04b"
drag, startPoint x: 180, startPoint y: 171, endPoint x: 287, endPoint y: 208, distance: 113.3
click at [287, 208] on td "Dear Extend Inc., Order 6844fe38-dfb0-43fd-9463-53bf55f5b04b [LISA OATES] has b…" at bounding box center [249, 192] width 153 height 65
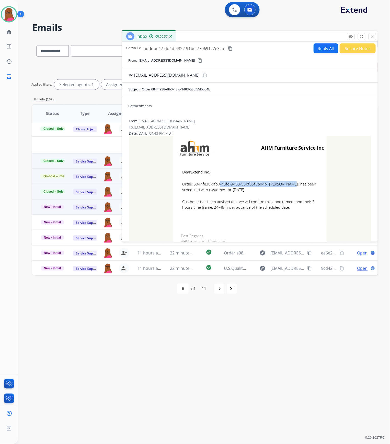
copy td "Dear Extend Inc., Order 6844fe38-dfb0-43fd-9463-53bf55f5b04b [LISA OATES] has b…"
drag, startPoint x: 372, startPoint y: 37, endPoint x: 352, endPoint y: 83, distance: 50.6
click at [372, 37] on mat-icon "close" at bounding box center [372, 36] width 5 height 5
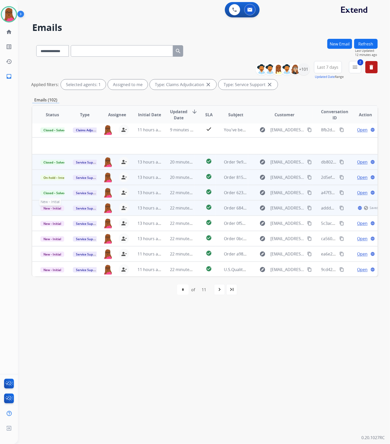
click at [56, 207] on span "New - Initial" at bounding box center [52, 208] width 24 height 5
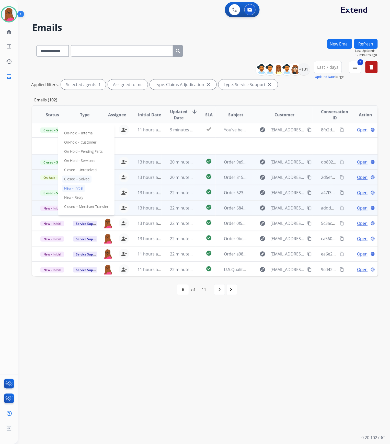
click at [75, 178] on p "Closed – Solved" at bounding box center [76, 179] width 29 height 7
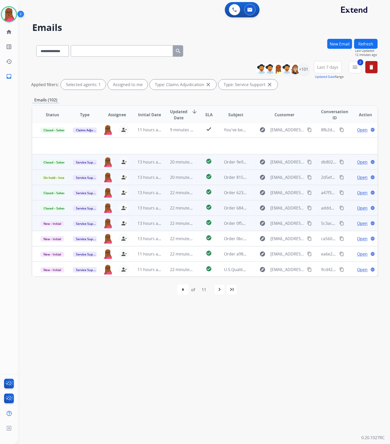
click at [358, 221] on span "Open" at bounding box center [362, 223] width 10 height 6
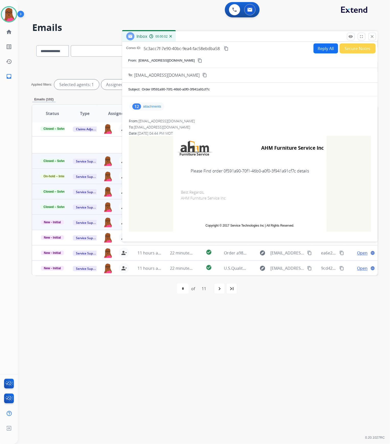
click at [158, 107] on p "attachments" at bounding box center [152, 107] width 18 height 4
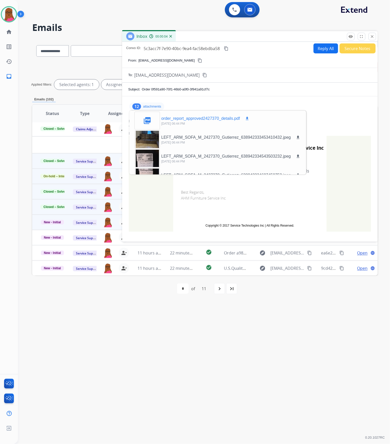
click at [247, 118] on mat-icon "download" at bounding box center [247, 118] width 5 height 5
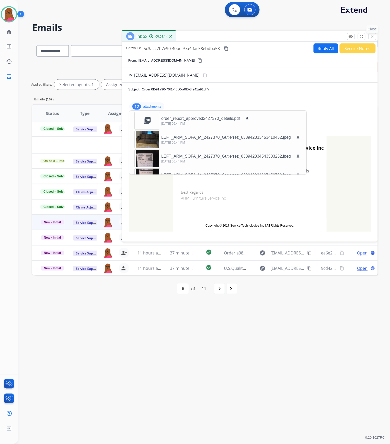
click at [370, 37] on mat-icon "close" at bounding box center [372, 36] width 5 height 5
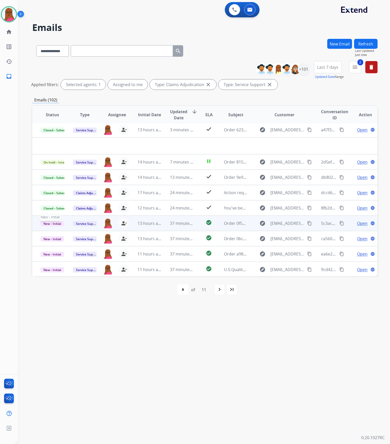
click at [55, 223] on span "New - Initial" at bounding box center [52, 223] width 24 height 5
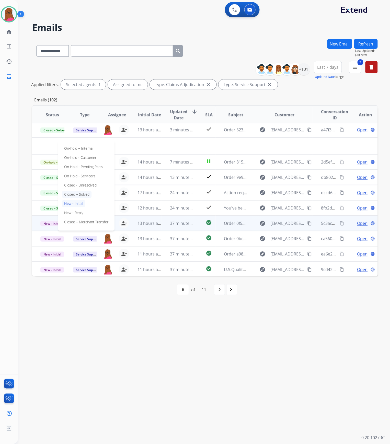
click at [75, 194] on p "Closed – Solved" at bounding box center [76, 194] width 29 height 7
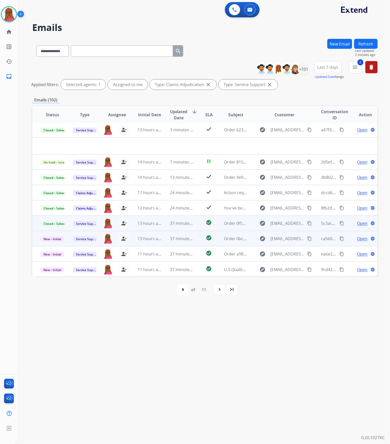
click at [360, 240] on span "Open" at bounding box center [362, 239] width 10 height 6
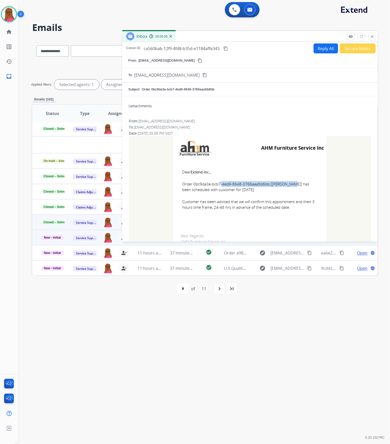
drag, startPoint x: 265, startPoint y: 184, endPoint x: 192, endPoint y: 183, distance: 73.6
click at [192, 183] on span "Order 0bc9da3e-bcb7-4ed9-8648-3766aaa5b6bb [MELISHA PYLE] has been scheduled wi…" at bounding box center [249, 186] width 135 height 11
copy span "0bc9da3e-bcb7-4ed9-8648-3766aaa5b6bb"
drag, startPoint x: 180, startPoint y: 169, endPoint x: 288, endPoint y: 207, distance: 113.8
click at [288, 207] on td "Dear Extend Inc., Order 0bc9da3e-bcb7-4ed9-8648-3766aaa5b6bb [MELISHA PYLE] has…" at bounding box center [249, 192] width 153 height 65
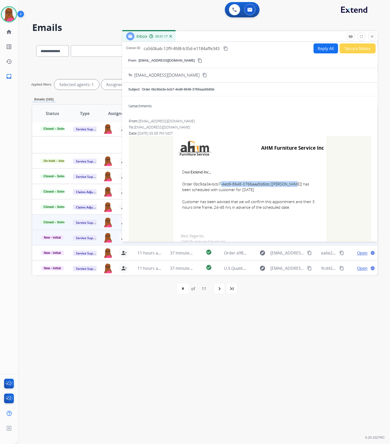
copy td "Dear Extend Inc., Order 0bc9da3e-bcb7-4ed9-8648-3766aaa5b6bb [MELISHA PYLE] has…"
drag, startPoint x: 376, startPoint y: 36, endPoint x: 370, endPoint y: 44, distance: 9.4
click at [376, 36] on button "close Close" at bounding box center [372, 37] width 8 height 8
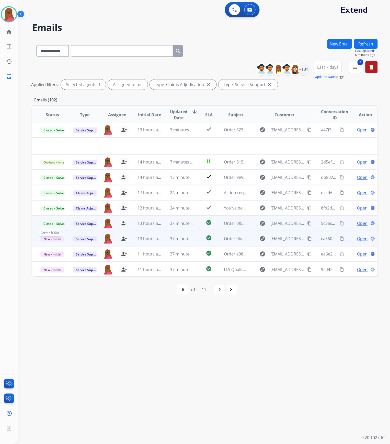
click at [51, 239] on span "New - Initial" at bounding box center [52, 238] width 24 height 5
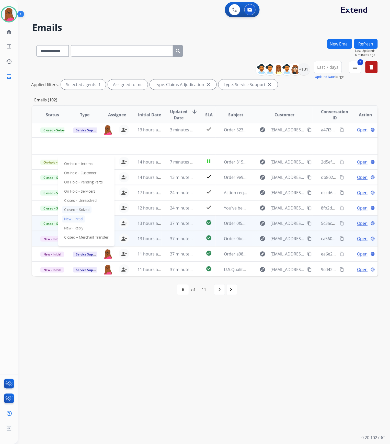
click at [82, 209] on p "Closed – Solved" at bounding box center [76, 209] width 29 height 7
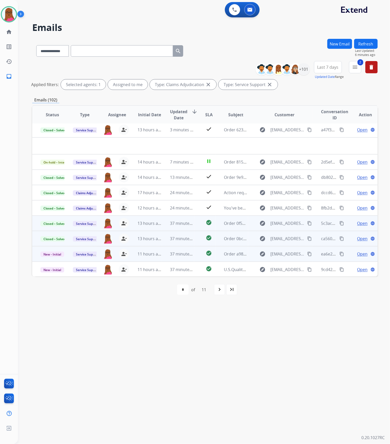
click at [359, 254] on span "Open" at bounding box center [362, 254] width 10 height 6
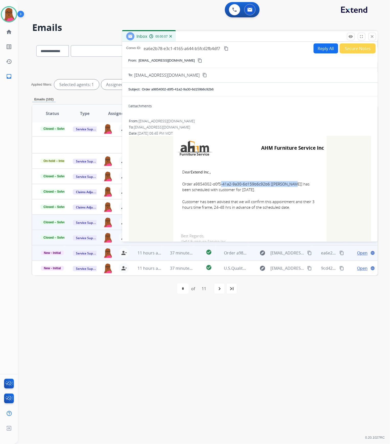
drag, startPoint x: 264, startPoint y: 184, endPoint x: 192, endPoint y: 183, distance: 71.5
click at [192, 183] on span "Order a9854002-d0f5-41a2-9a30-6d159b6c92b6 [Corey Owens] has been scheduled wit…" at bounding box center [249, 186] width 135 height 11
copy span "a9854002-d0f5-41a2-9a30-6d159b6c92b6"
drag, startPoint x: 180, startPoint y: 172, endPoint x: 288, endPoint y: 209, distance: 114.6
click at [293, 211] on td "Dear Extend Inc., Order a9854002-d0f5-41a2-9a30-6d159b6c92b6 [Corey Owens] has …" at bounding box center [249, 192] width 153 height 65
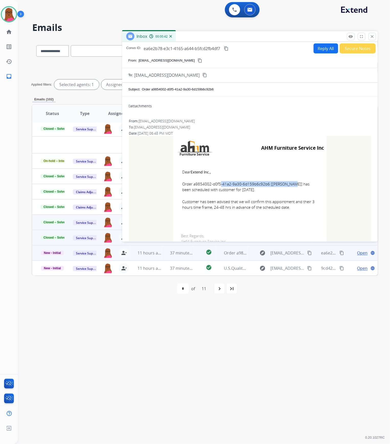
copy td "Dear Extend Inc., Order a9854002-d0f5-41a2-9a30-6d159b6c92b6 [Corey Owens] has …"
drag, startPoint x: 374, startPoint y: 35, endPoint x: 264, endPoint y: 163, distance: 168.9
click at [374, 35] on mat-icon "close" at bounding box center [372, 36] width 5 height 5
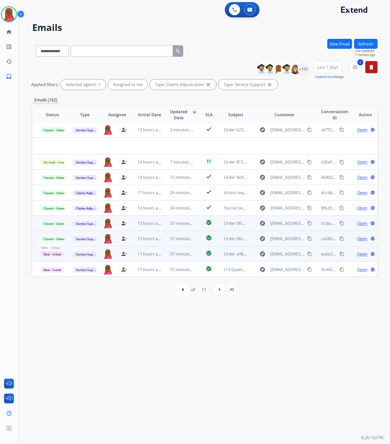
click at [47, 256] on span "New - Initial" at bounding box center [52, 254] width 24 height 5
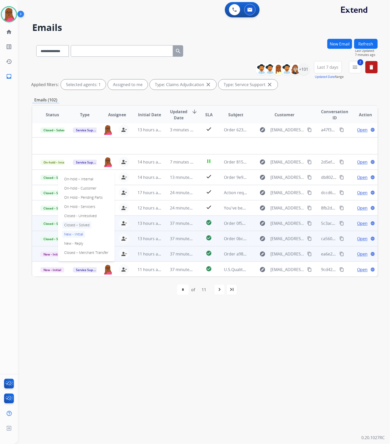
click at [84, 224] on p "Closed – Solved" at bounding box center [76, 225] width 29 height 7
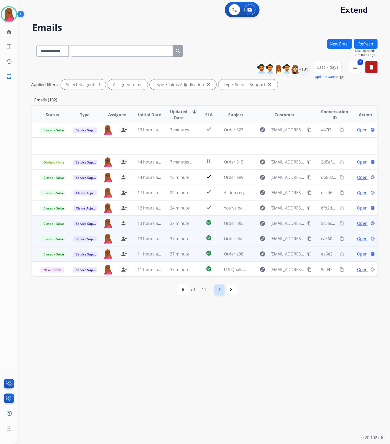
click at [218, 289] on mat-icon "navigate_next" at bounding box center [219, 290] width 6 height 6
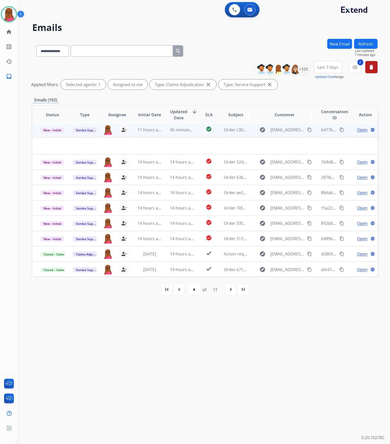
click at [358, 128] on span "Open" at bounding box center [362, 130] width 10 height 6
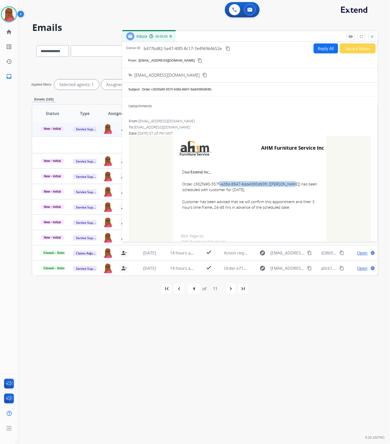
drag, startPoint x: 261, startPoint y: 184, endPoint x: 191, endPoint y: 184, distance: 69.8
click at [191, 184] on span "Order c302fa90-557f-428d-8847-6dd4380d93fc [LUCILLE HEARN] has been scheduled w…" at bounding box center [249, 186] width 135 height 11
copy span "c302fa90-557f-428d-8847-6dd4380d93fc"
drag, startPoint x: 180, startPoint y: 172, endPoint x: 300, endPoint y: 212, distance: 126.0
click at [300, 212] on td "Dear Extend Inc., Order c302fa90-557f-428d-8847-6dd4380d93fc [LUCILLE HEARN] ha…" at bounding box center [249, 192] width 153 height 65
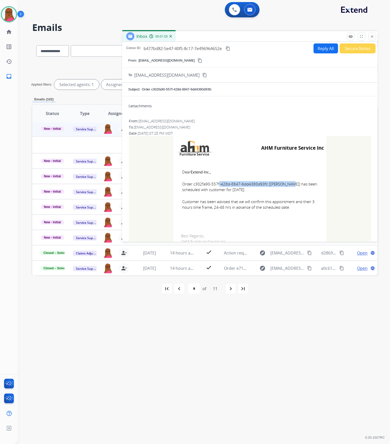
drag, startPoint x: 370, startPoint y: 34, endPoint x: 337, endPoint y: 75, distance: 52.6
click at [370, 34] on mat-icon "close" at bounding box center [372, 36] width 5 height 5
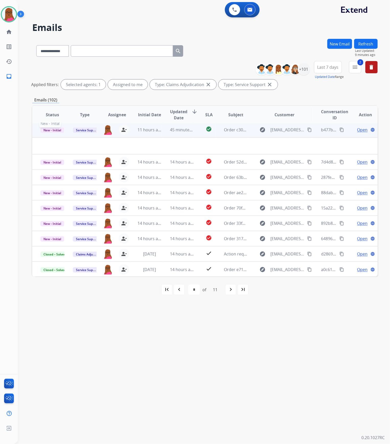
click at [54, 128] on span "New - Initial" at bounding box center [52, 129] width 24 height 5
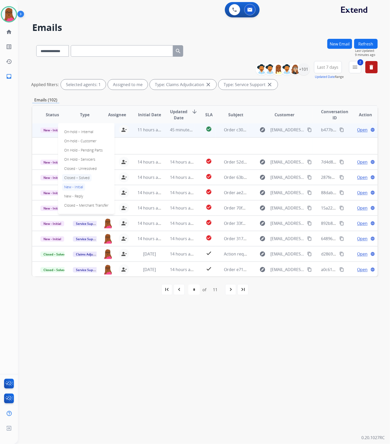
click at [72, 178] on p "Closed – Solved" at bounding box center [76, 177] width 29 height 7
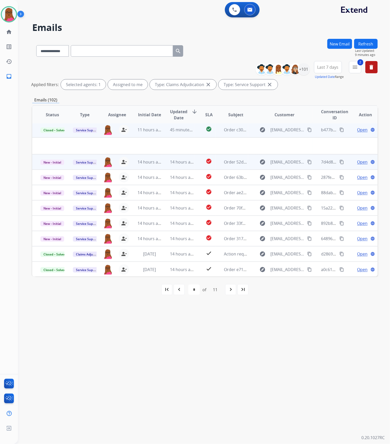
click at [358, 163] on span "Open" at bounding box center [362, 162] width 10 height 6
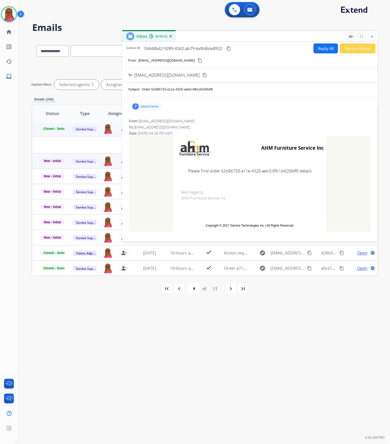
click at [155, 110] on div "7 attachments" at bounding box center [145, 106] width 33 height 8
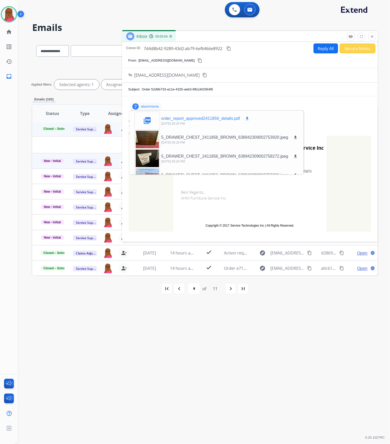
click at [246, 120] on mat-icon "download" at bounding box center [247, 118] width 5 height 5
click at [373, 39] on button "close Close" at bounding box center [372, 37] width 8 height 8
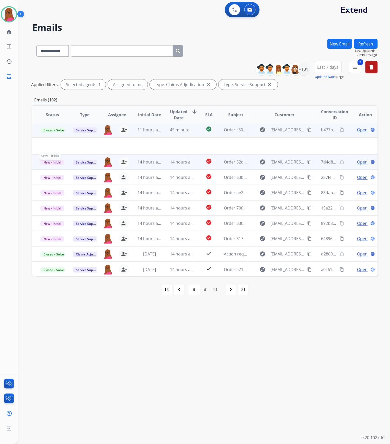
click at [53, 161] on span "New - Initial" at bounding box center [52, 162] width 24 height 5
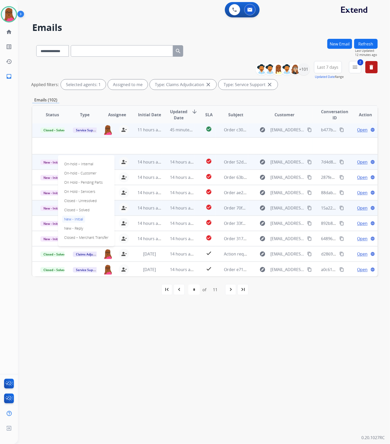
click at [82, 208] on p "Closed – Solved" at bounding box center [76, 209] width 29 height 7
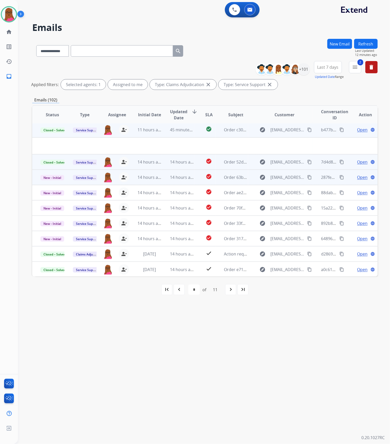
click at [358, 176] on span "Open" at bounding box center [362, 177] width 10 height 6
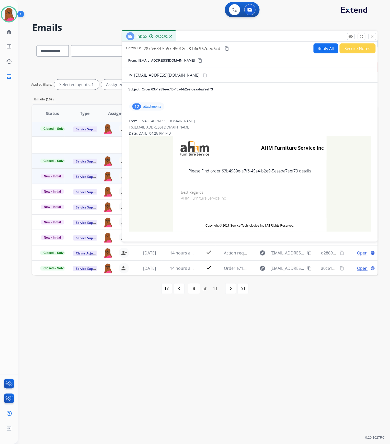
click at [150, 110] on div "12 attachments" at bounding box center [146, 106] width 35 height 8
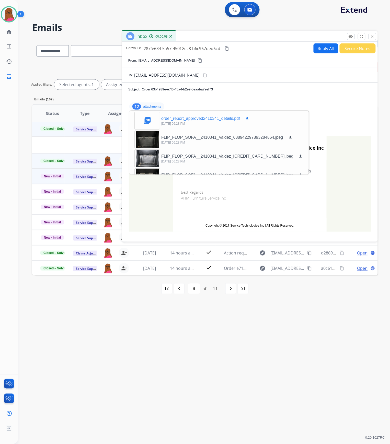
click at [245, 119] on mat-icon "download" at bounding box center [247, 118] width 5 height 5
click at [249, 119] on mat-icon "download" at bounding box center [247, 118] width 5 height 5
click at [374, 38] on mat-icon "close" at bounding box center [372, 36] width 5 height 5
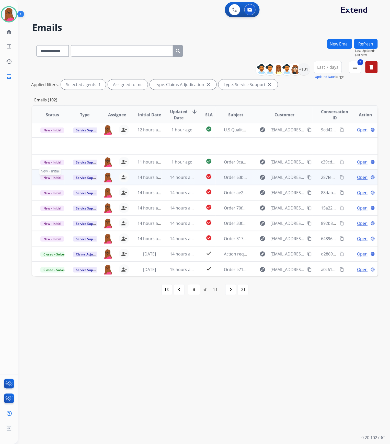
click at [53, 176] on span "New - Initial" at bounding box center [52, 177] width 24 height 5
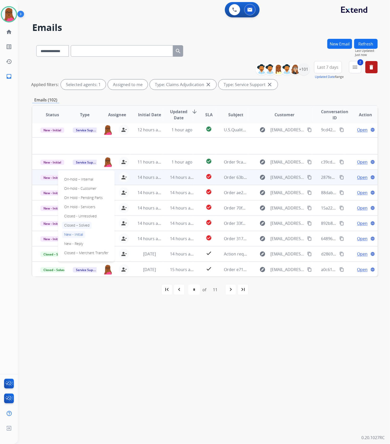
click at [82, 225] on p "Closed – Solved" at bounding box center [76, 225] width 29 height 7
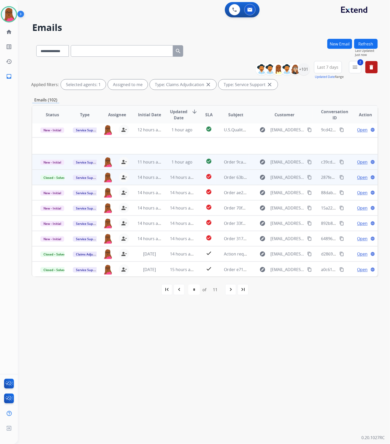
click at [357, 164] on span "Open" at bounding box center [362, 162] width 10 height 6
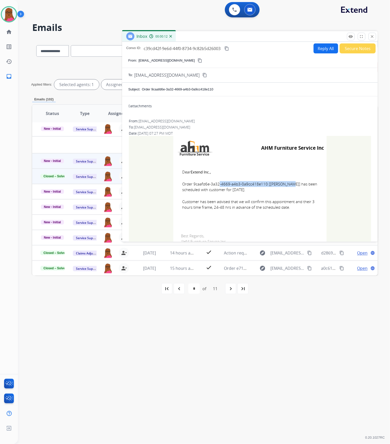
drag, startPoint x: 263, startPoint y: 185, endPoint x: 192, endPoint y: 185, distance: 70.5
click at [192, 185] on span "Order 9caafd6e-3a32-4669-a4b3-0a9cc418e110 [JASON MCCALLUM MCCALLUM] has been s…" at bounding box center [249, 186] width 135 height 11
drag, startPoint x: 290, startPoint y: 209, endPoint x: 190, endPoint y: 185, distance: 102.9
click at [190, 185] on td "Dear Extend Inc., Order 9caafd6e-3a32-4669-a4b3-0a9cc418e110 [JASON MCCALLUM MC…" at bounding box center [249, 192] width 153 height 65
drag, startPoint x: 180, startPoint y: 170, endPoint x: 311, endPoint y: 214, distance: 137.6
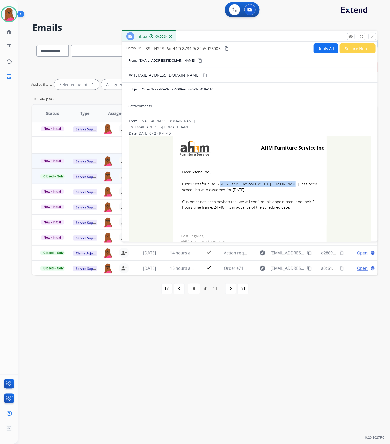
click at [311, 214] on td "Dear Extend Inc., Order 9caafd6e-3a32-4669-a4b3-0a9cc418e110 [JASON MCCALLUM MC…" at bounding box center [249, 192] width 153 height 65
click at [369, 38] on button "close Close" at bounding box center [372, 37] width 8 height 8
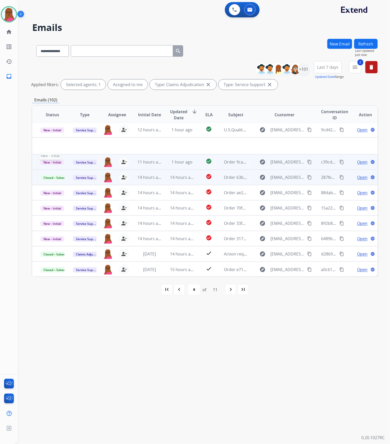
click at [45, 161] on span "New - Initial" at bounding box center [52, 162] width 24 height 5
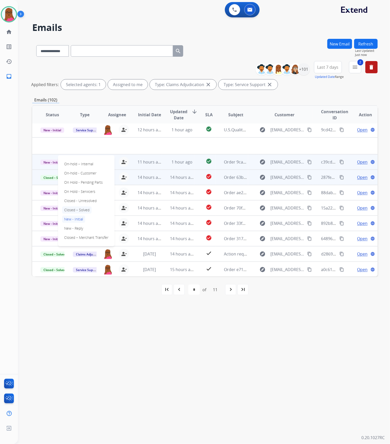
click at [78, 210] on p "Closed – Solved" at bounding box center [76, 209] width 29 height 7
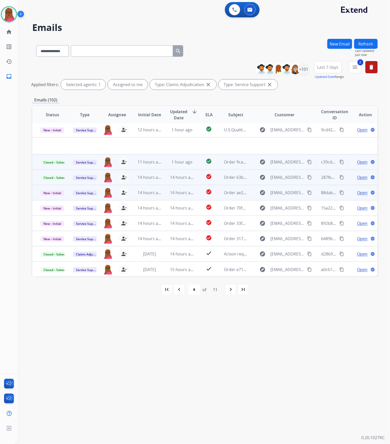
click at [357, 192] on span "Open" at bounding box center [362, 193] width 10 height 6
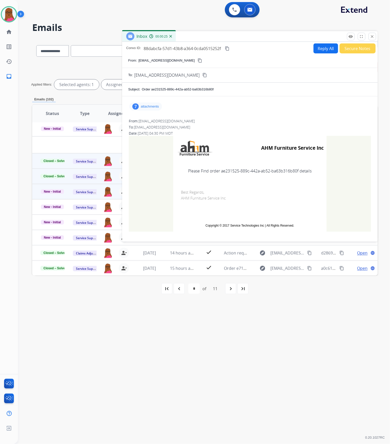
drag, startPoint x: 149, startPoint y: 108, endPoint x: 152, endPoint y: 109, distance: 2.8
click at [149, 108] on p "attachments" at bounding box center [150, 107] width 18 height 4
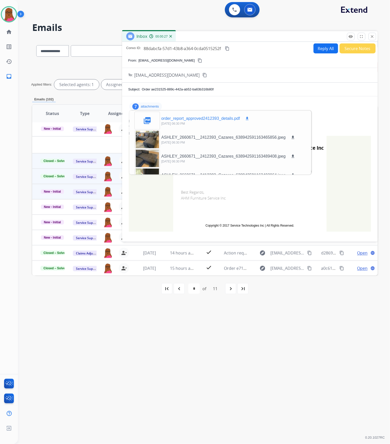
click at [248, 117] on mat-icon "download" at bounding box center [247, 118] width 5 height 5
click at [372, 35] on mat-icon "close" at bounding box center [372, 36] width 5 height 5
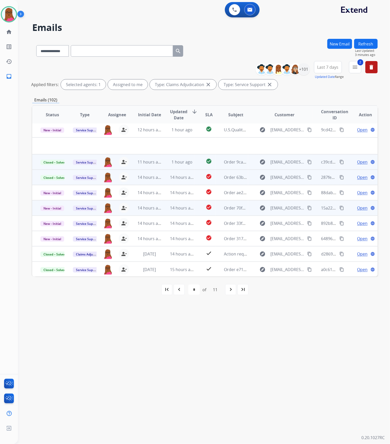
click at [359, 207] on span "Open" at bounding box center [362, 208] width 10 height 6
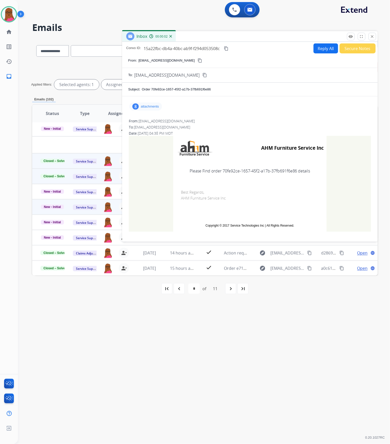
click at [151, 106] on p "attachments" at bounding box center [150, 107] width 18 height 4
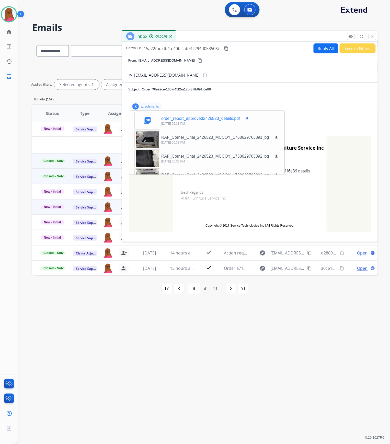
click at [247, 120] on mat-icon "download" at bounding box center [247, 118] width 5 height 5
click at [376, 37] on button "close Close" at bounding box center [372, 37] width 8 height 8
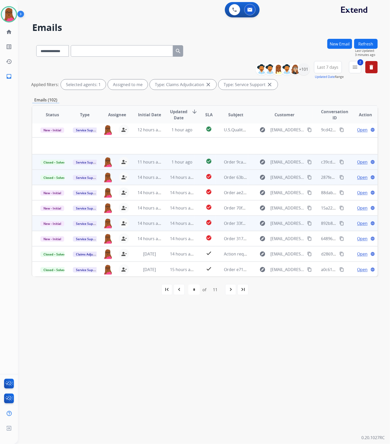
click at [357, 224] on span "Open" at bounding box center [362, 223] width 10 height 6
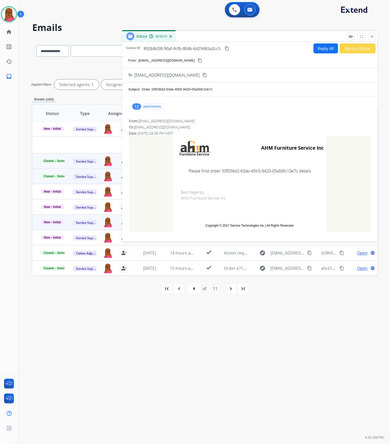
click at [160, 107] on p "attachments" at bounding box center [152, 107] width 18 height 4
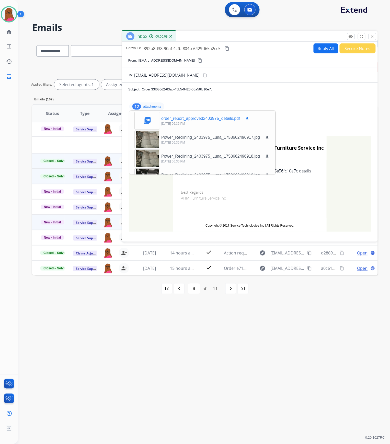
click at [248, 116] on mat-icon "download" at bounding box center [247, 118] width 5 height 5
click at [373, 38] on mat-icon "close" at bounding box center [372, 36] width 5 height 5
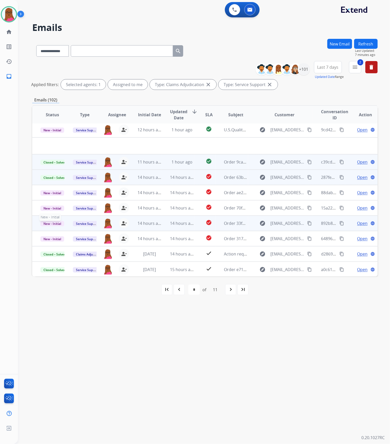
click at [55, 221] on span "New - Initial" at bounding box center [52, 223] width 24 height 5
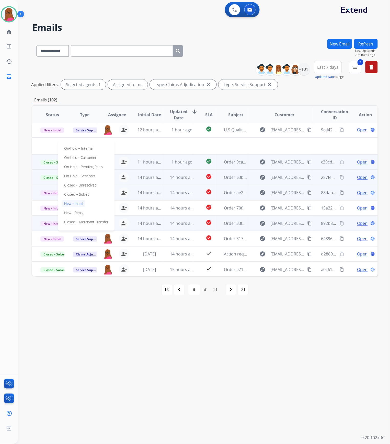
click at [79, 194] on p "Closed – Solved" at bounding box center [76, 194] width 29 height 7
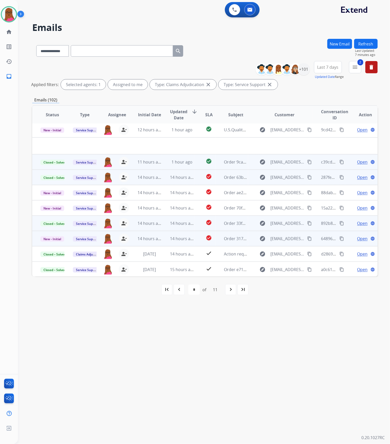
click at [362, 240] on span "Open" at bounding box center [362, 239] width 10 height 6
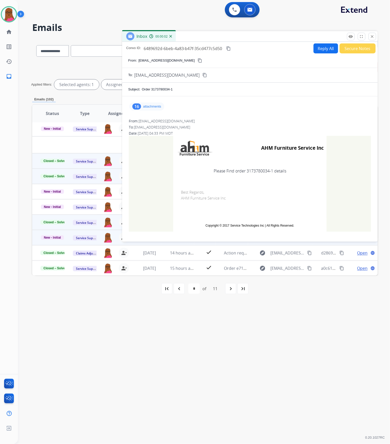
click at [150, 106] on p "attachments" at bounding box center [152, 107] width 18 height 4
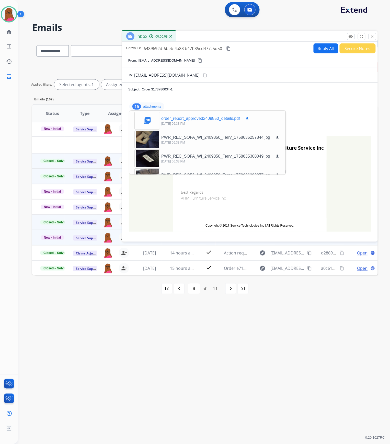
click at [249, 119] on mat-icon "download" at bounding box center [247, 118] width 5 height 5
click at [374, 37] on mat-icon "close" at bounding box center [372, 36] width 5 height 5
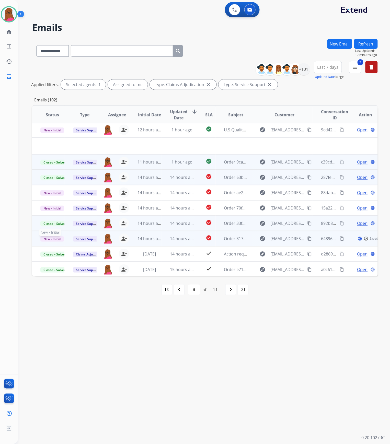
click at [54, 237] on span "New - Initial" at bounding box center [52, 238] width 24 height 5
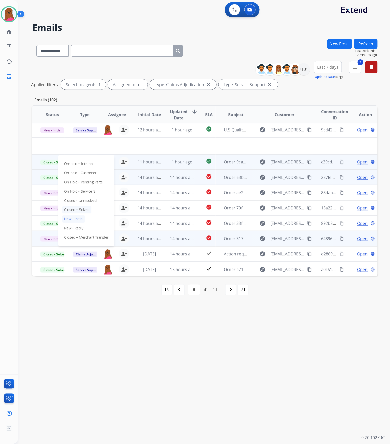
click at [89, 210] on p "Closed – Solved" at bounding box center [76, 209] width 29 height 7
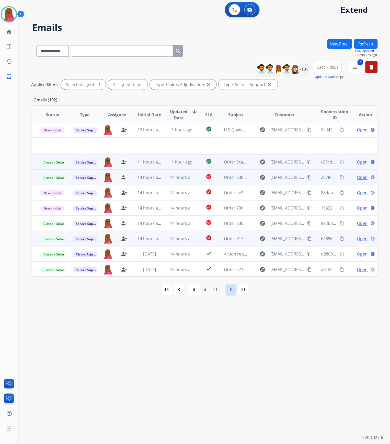
click at [227, 290] on div "navigate_next" at bounding box center [230, 289] width 11 height 11
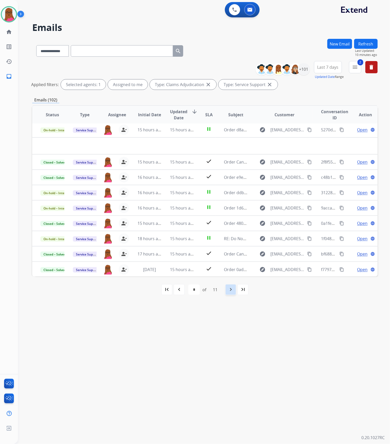
click at [230, 291] on mat-icon "navigate_next" at bounding box center [231, 290] width 6 height 6
click at [165, 289] on mat-icon "first_page" at bounding box center [167, 290] width 6 height 6
click at [218, 289] on mat-icon "navigate_next" at bounding box center [219, 290] width 6 height 6
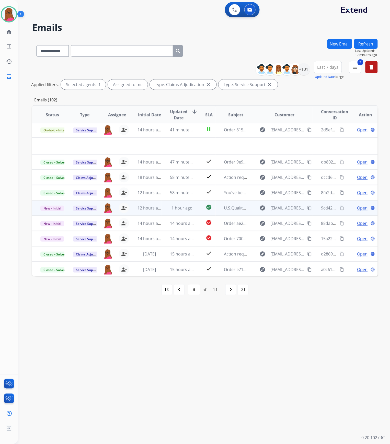
click at [357, 210] on span "Open" at bounding box center [362, 208] width 10 height 6
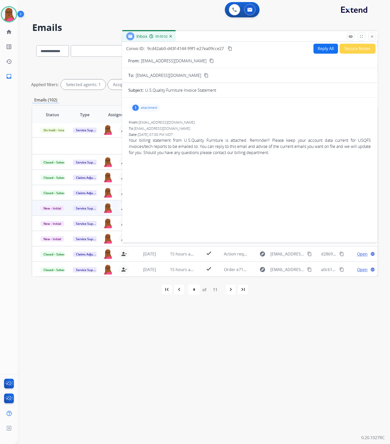
click at [143, 106] on p "attachment" at bounding box center [149, 108] width 16 height 4
click at [182, 118] on div "EXTW.pdf download" at bounding box center [175, 120] width 28 height 6
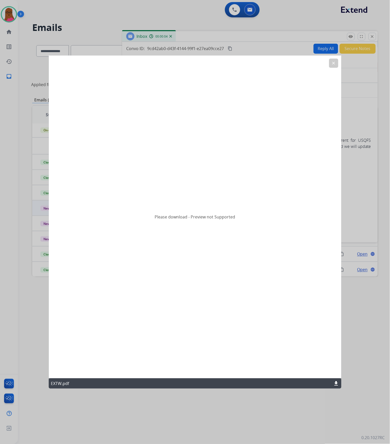
click at [333, 384] on mat-icon "download" at bounding box center [336, 383] width 6 height 6
click at [334, 64] on mat-icon "clear" at bounding box center [333, 63] width 5 height 5
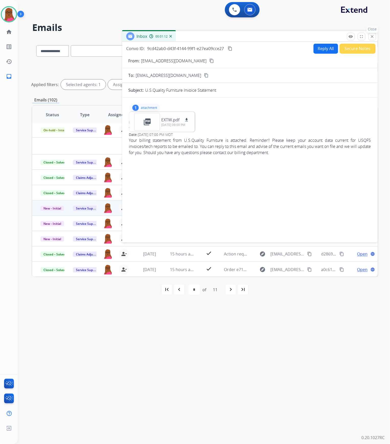
click at [376, 38] on button "close Close" at bounding box center [372, 37] width 8 height 8
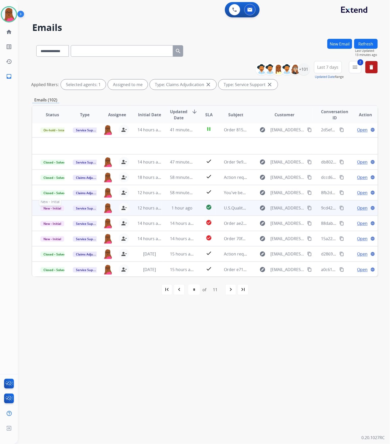
click at [55, 208] on span "New - Initial" at bounding box center [52, 208] width 24 height 5
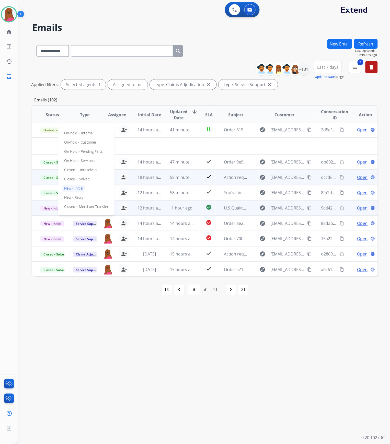
click at [87, 179] on p "Closed – Solved" at bounding box center [76, 179] width 29 height 7
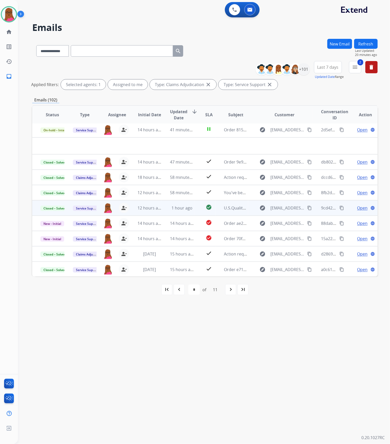
click at [181, 289] on mat-icon "navigate_before" at bounding box center [179, 290] width 6 height 6
select select "*"
